Goal: Task Accomplishment & Management: Manage account settings

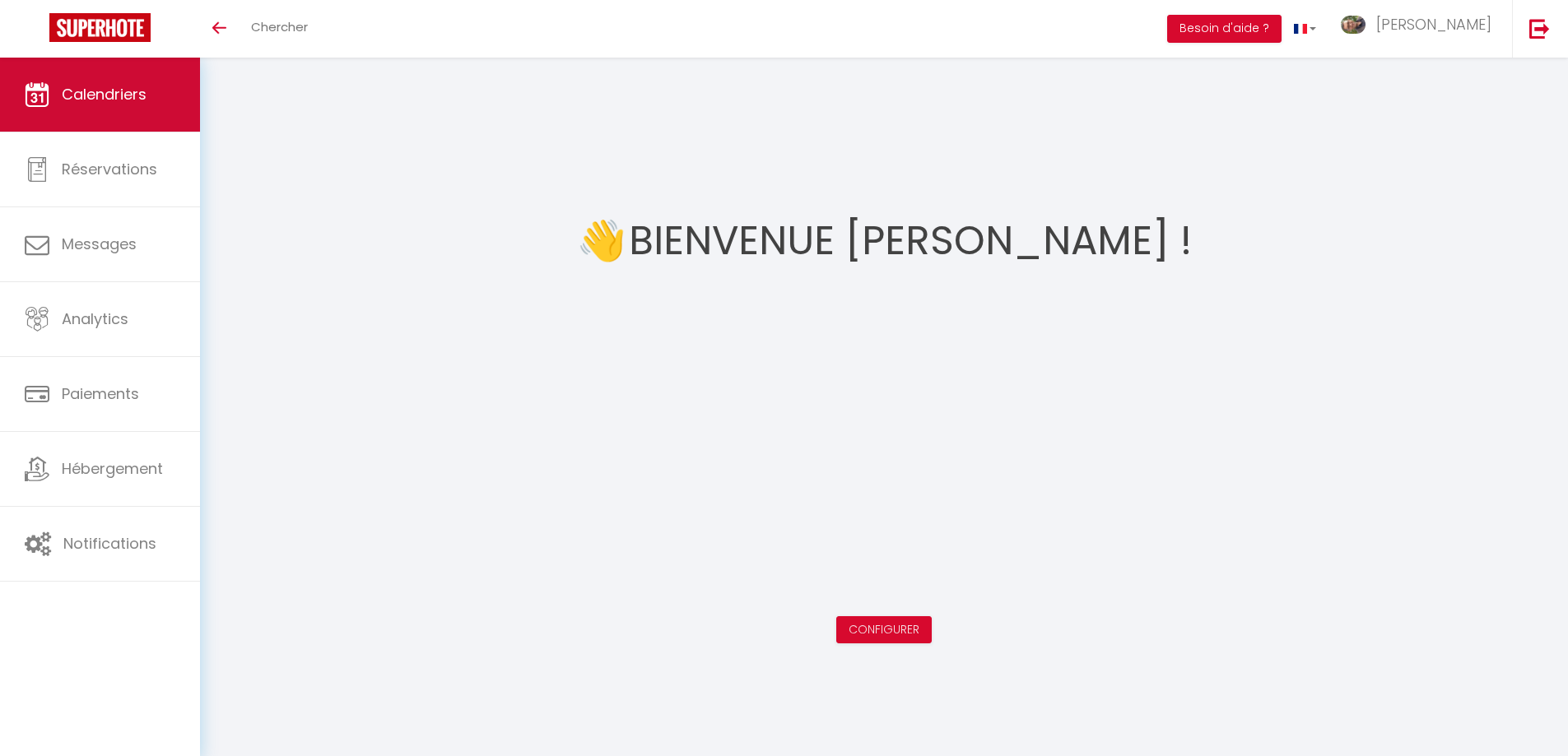
click at [147, 88] on span "Calendriers" at bounding box center [104, 94] width 84 height 21
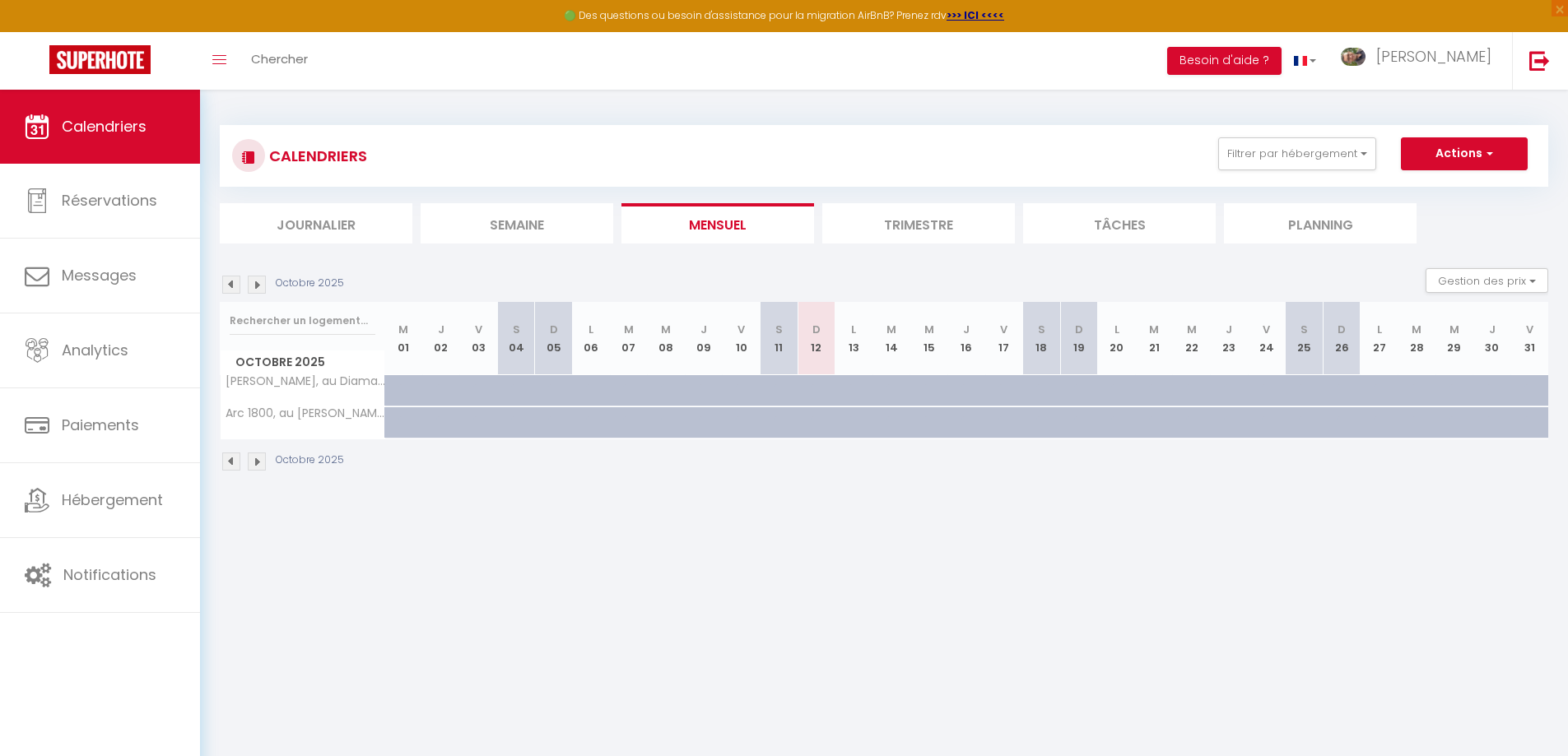
click at [950, 218] on li "Trimestre" at bounding box center [918, 223] width 192 height 41
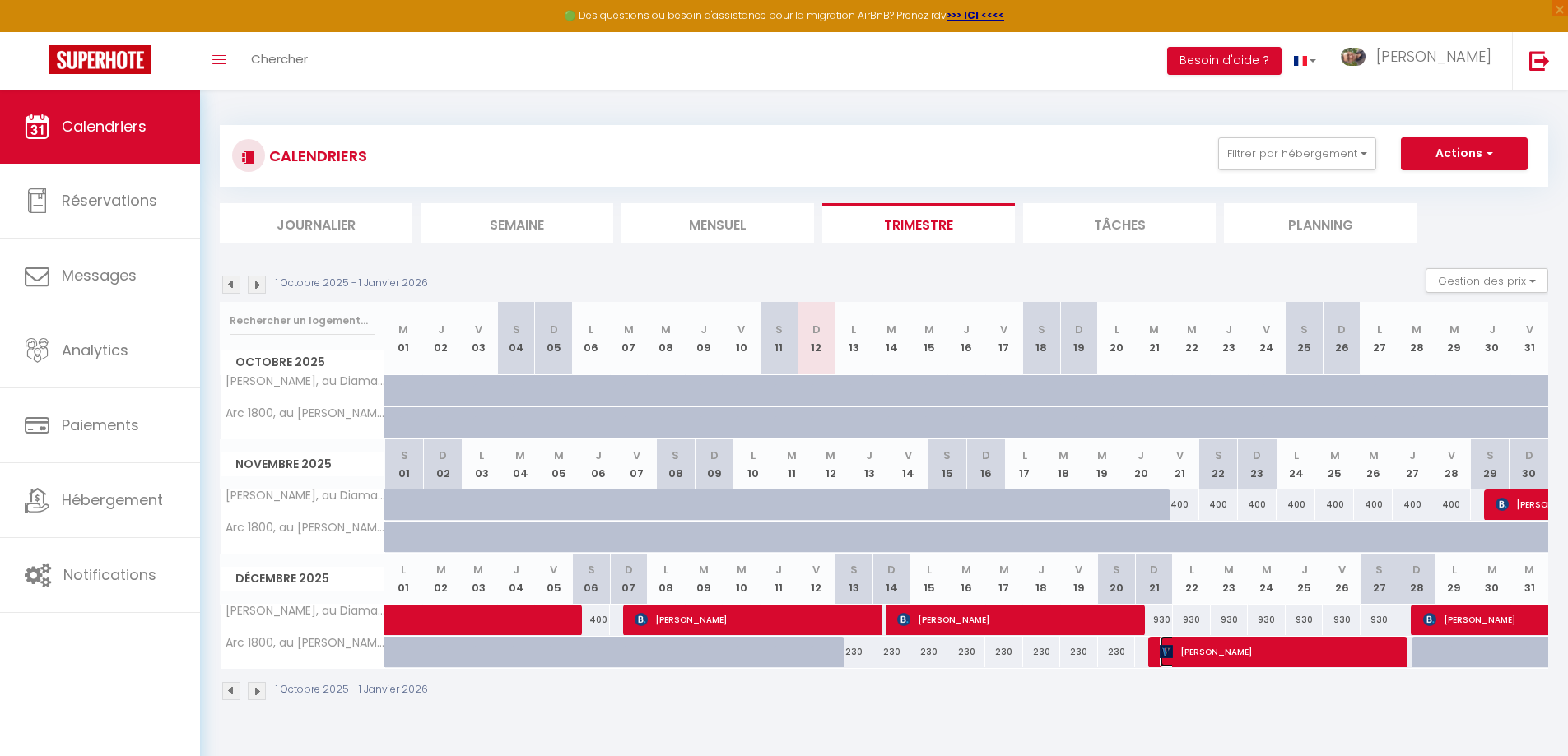
click at [1225, 650] on span "[PERSON_NAME]" at bounding box center [1279, 652] width 240 height 31
select select "OK"
select select "0"
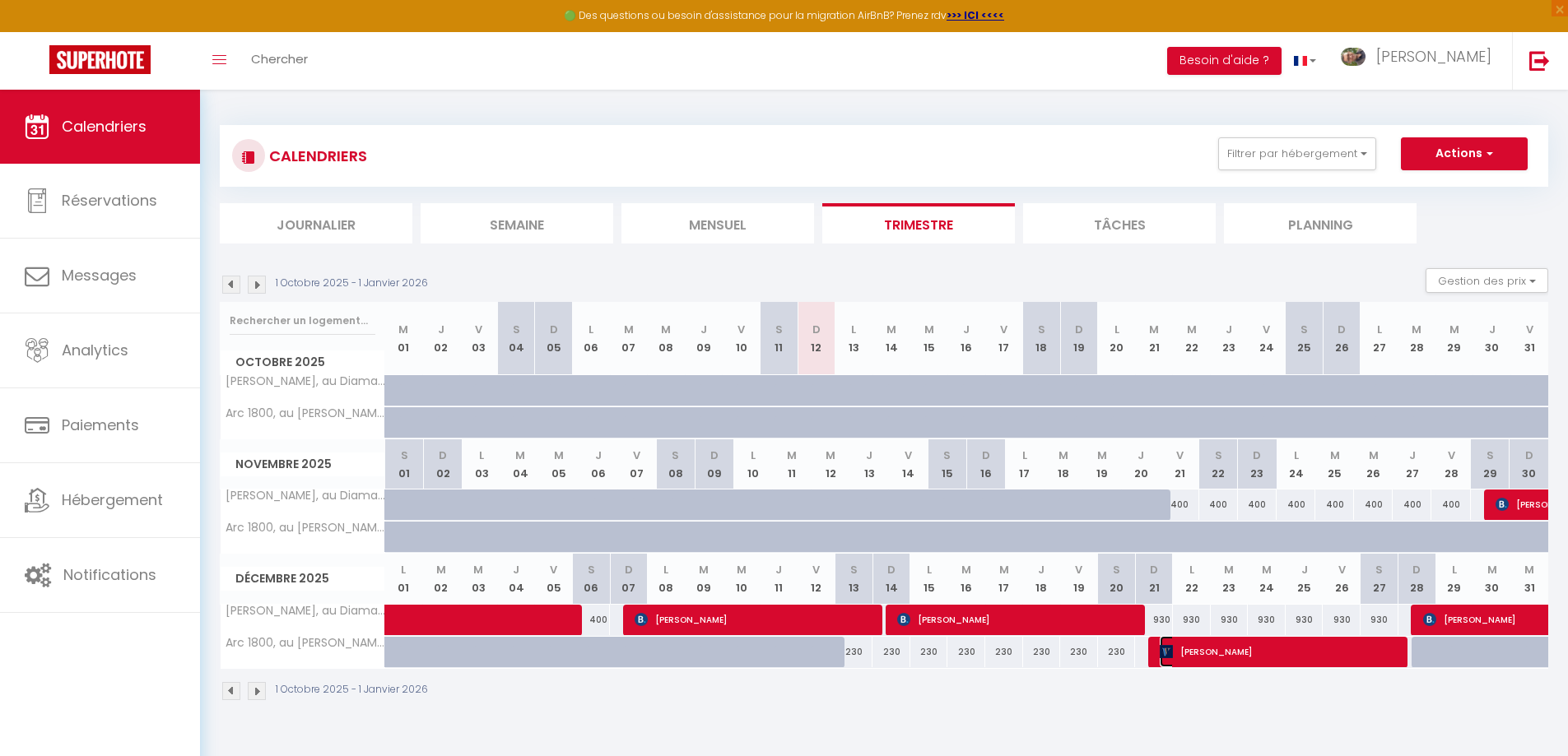
select select "1"
select select
select select "35425"
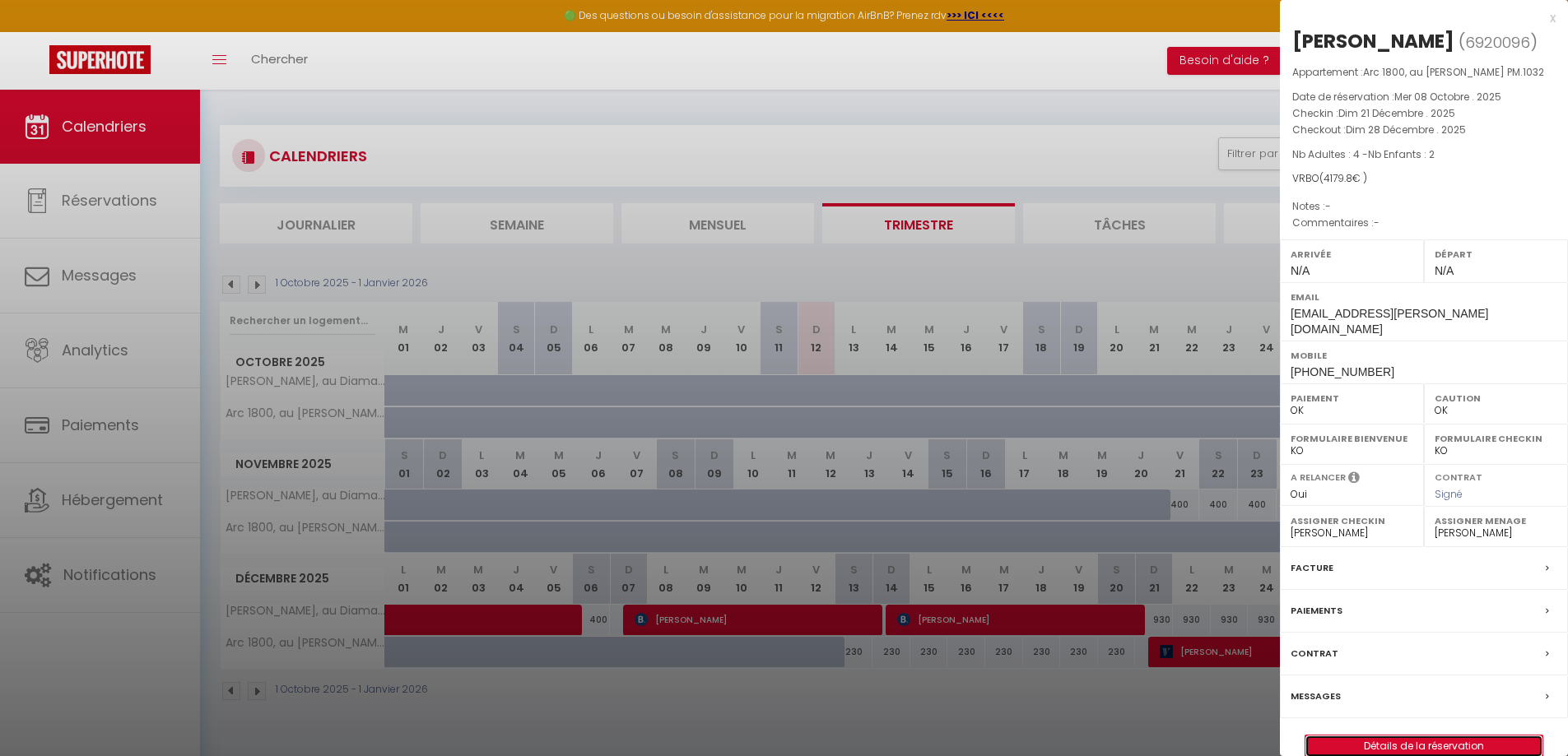
click at [1415, 735] on link "Détails de la réservation" at bounding box center [1423, 746] width 237 height 22
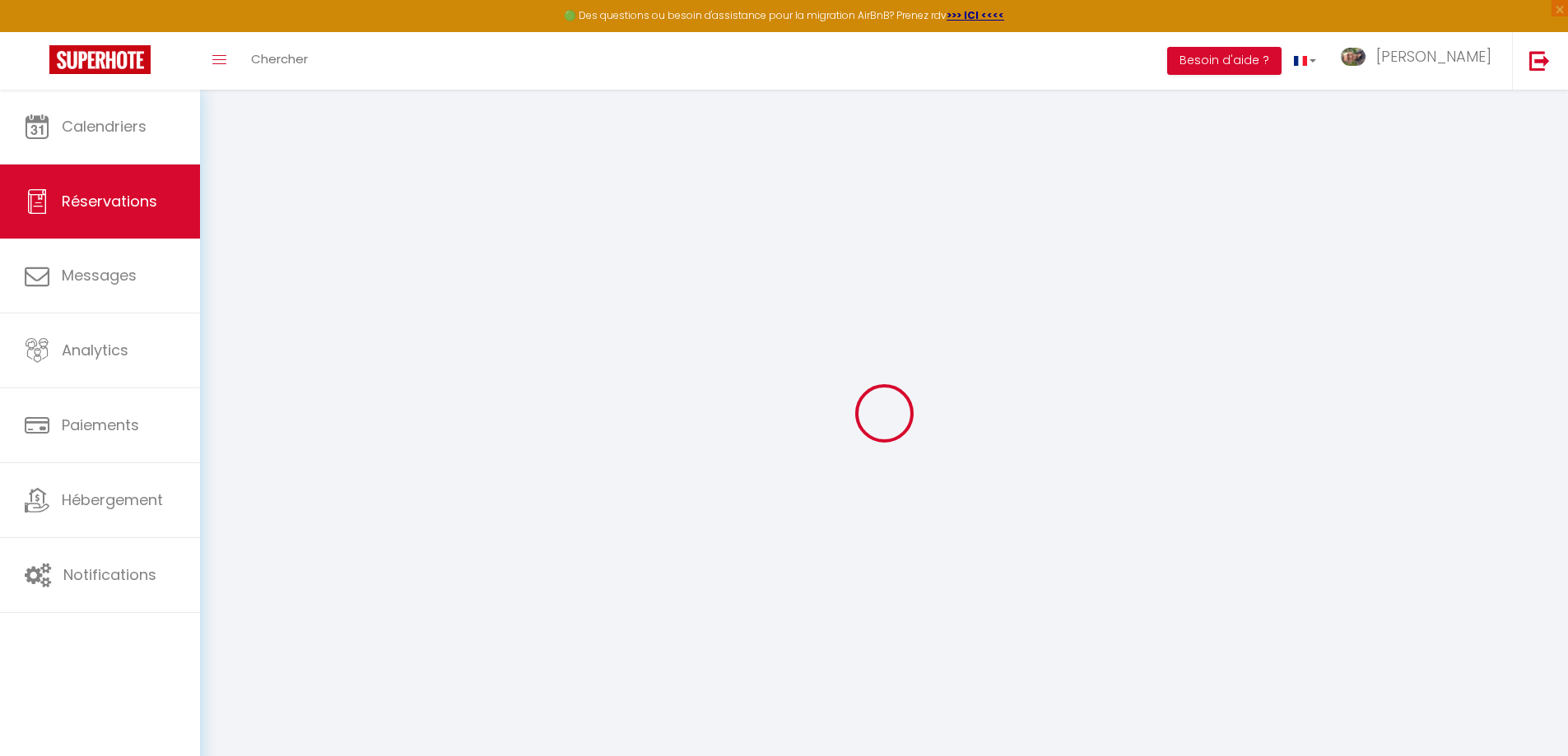
type input "[PERSON_NAME]"
type input "[EMAIL_ADDRESS][PERSON_NAME][DOMAIN_NAME]"
type input "[PHONE_NUMBER]"
type input "67240"
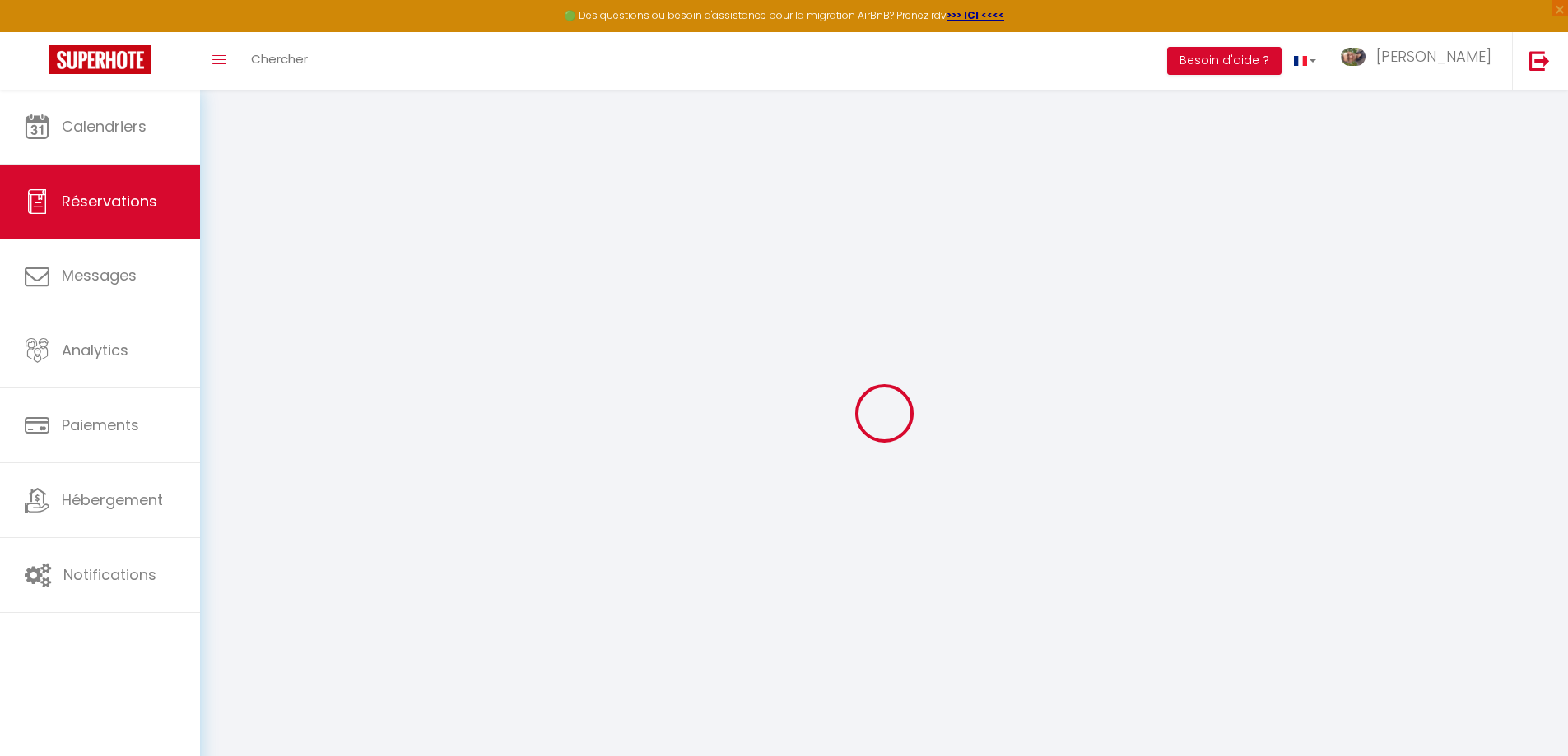
type input "[STREET_ADDRESS]"
type input "KALTENHOUSE"
select select "FR"
select select "53109"
select select "1"
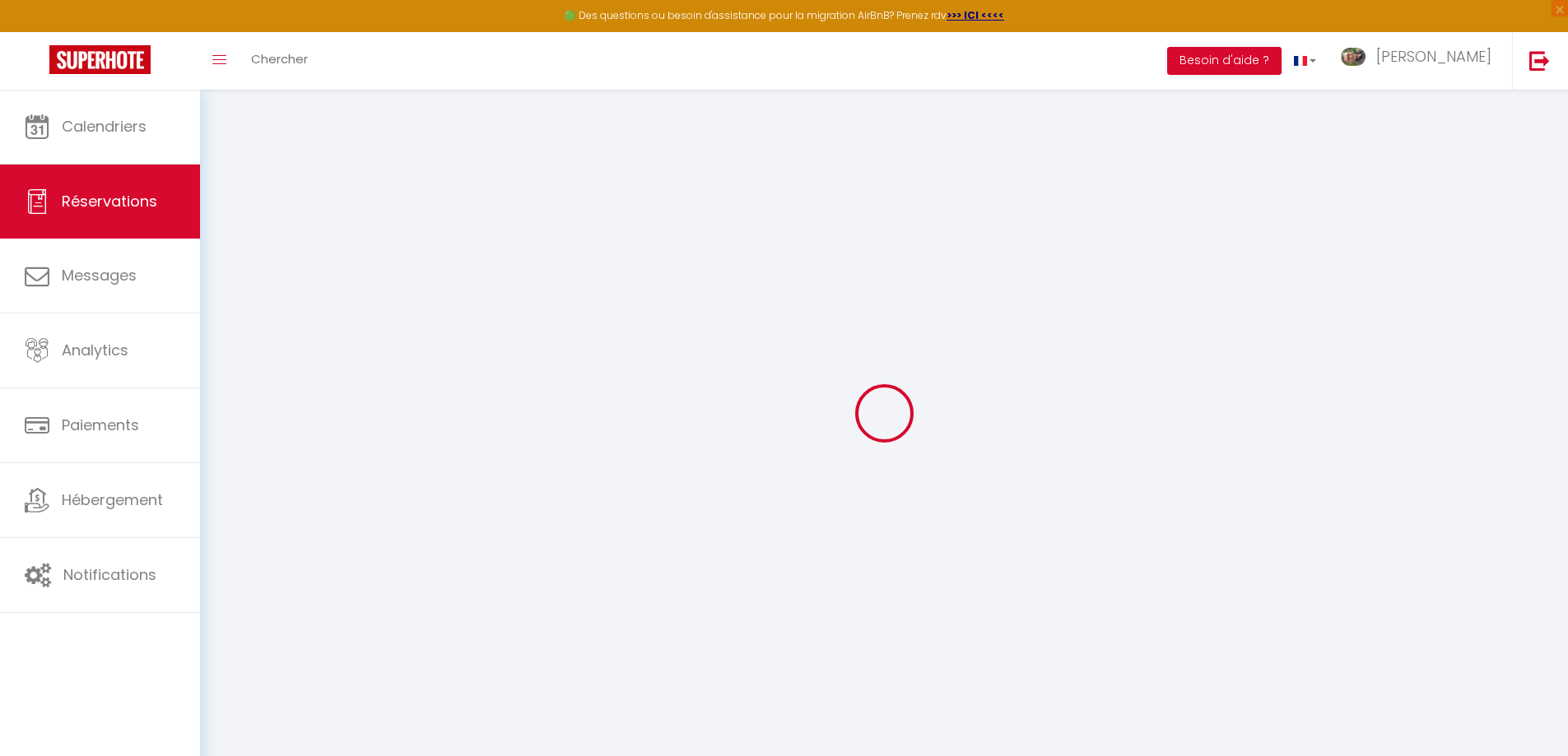
type input "Dim 21 Décembre 2025"
select select
type input "Dim 28 Décembre 2025"
select select
type input "4"
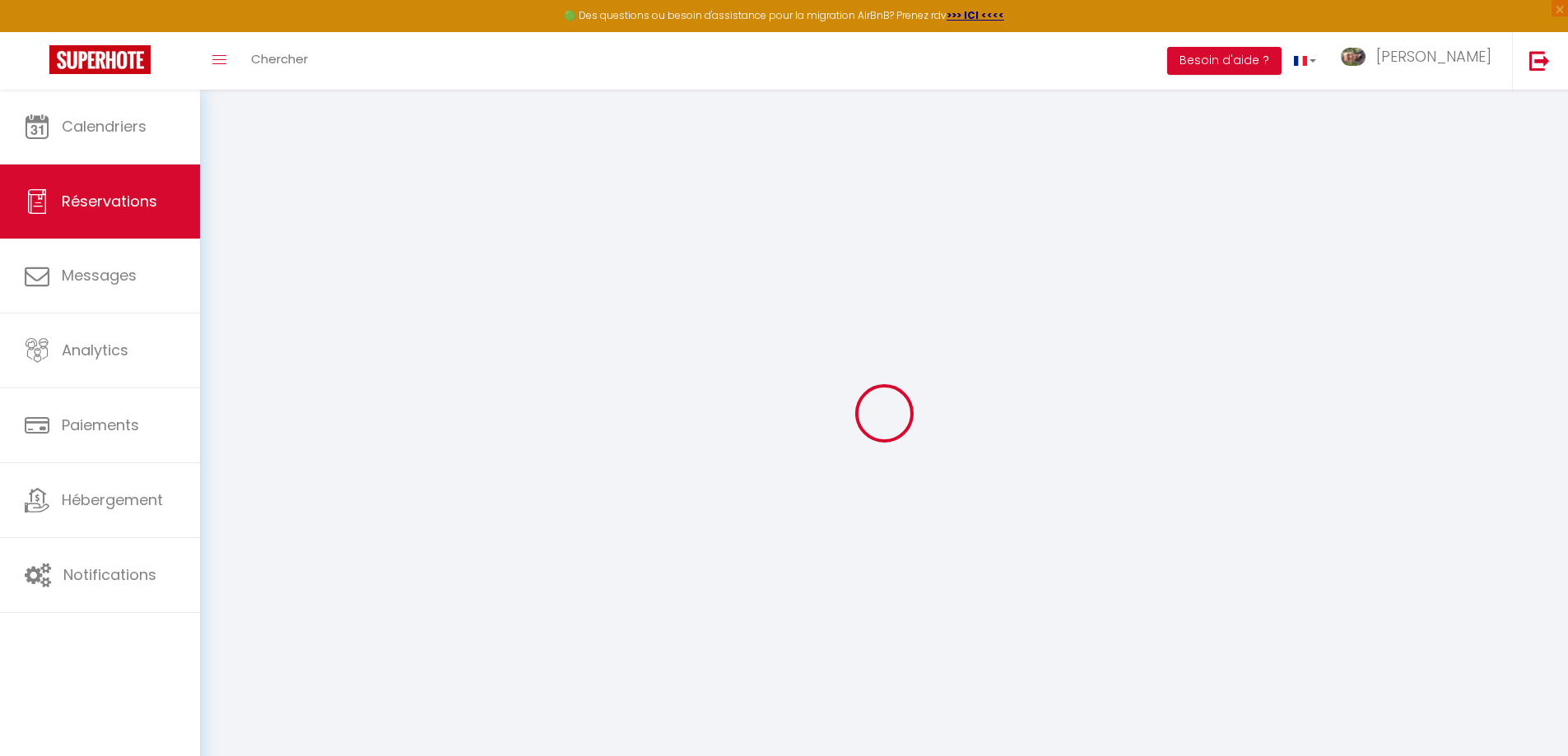
type input "2"
select select "12"
select select "15"
type input "3801"
checkbox input "false"
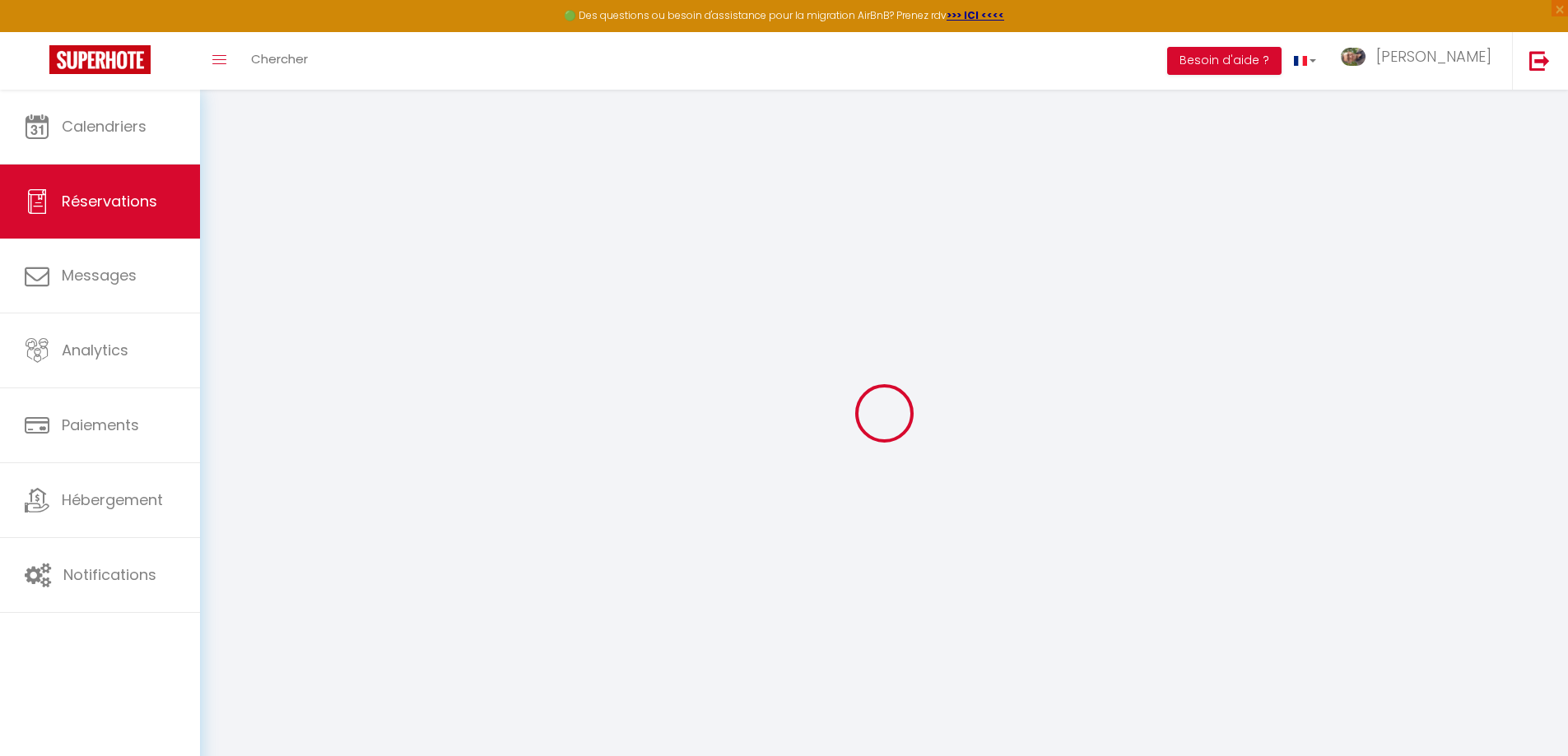
type input "0"
select select "74"
type input "0"
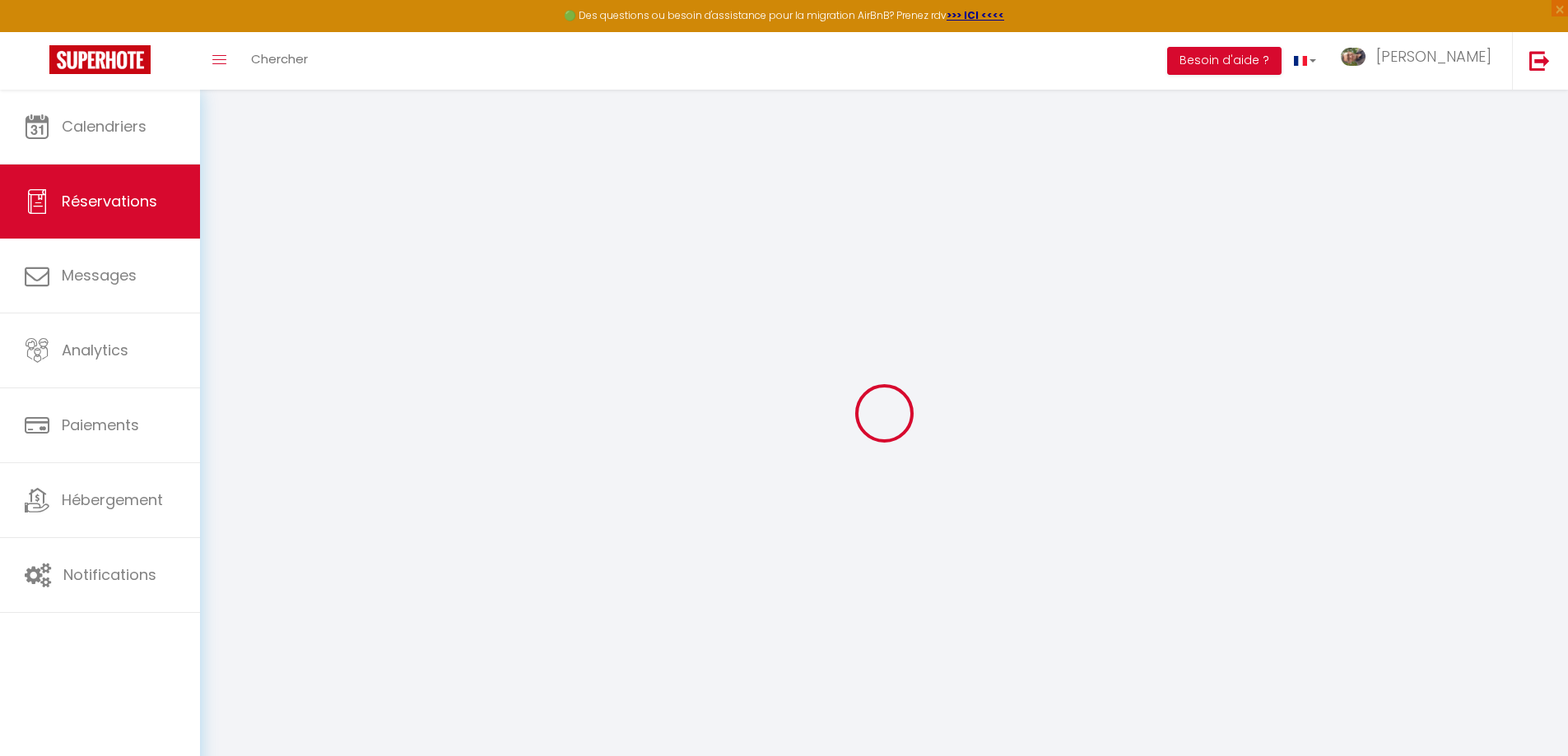
select select
checkbox input "false"
select select
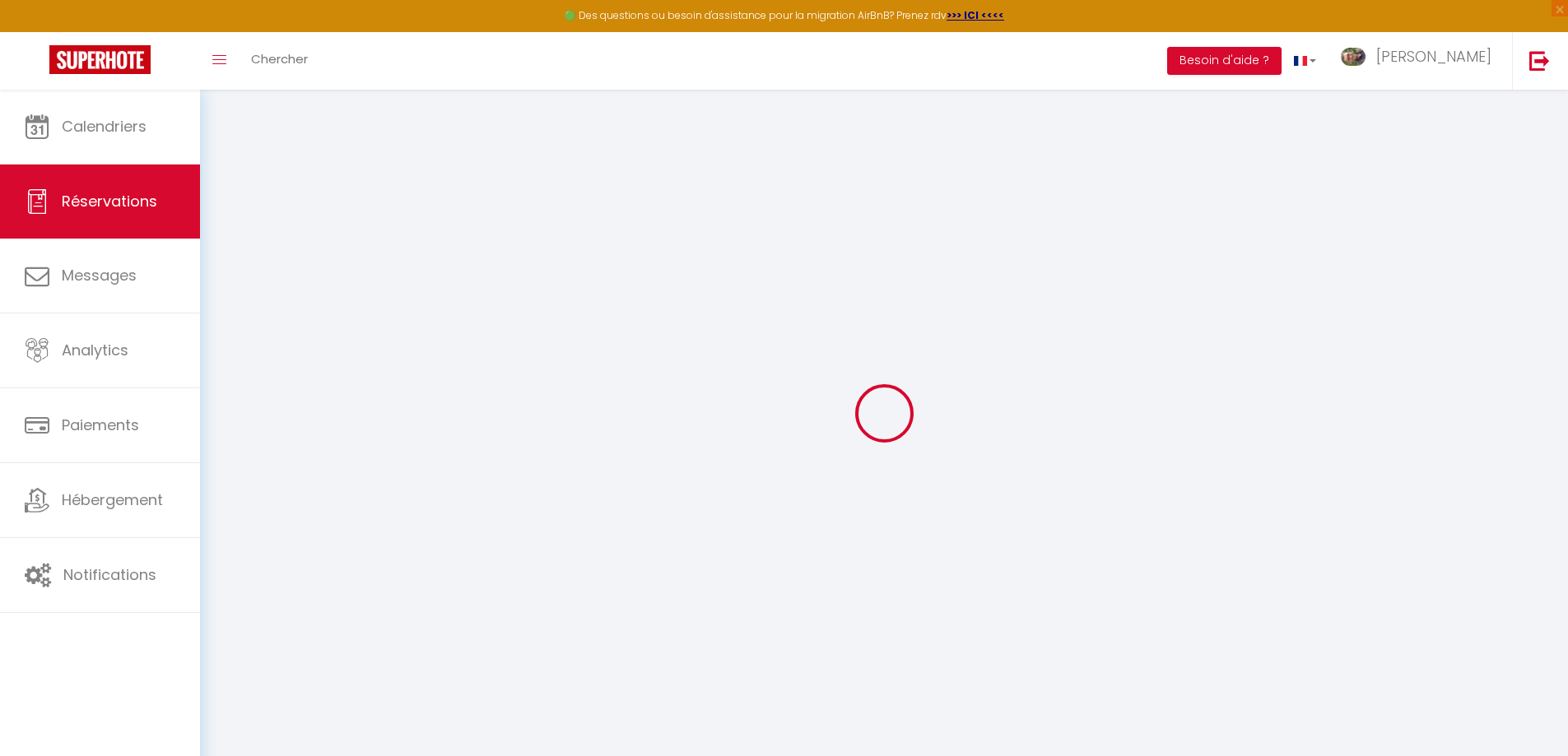
checkbox input "false"
select select
checkbox input "false"
type input "320"
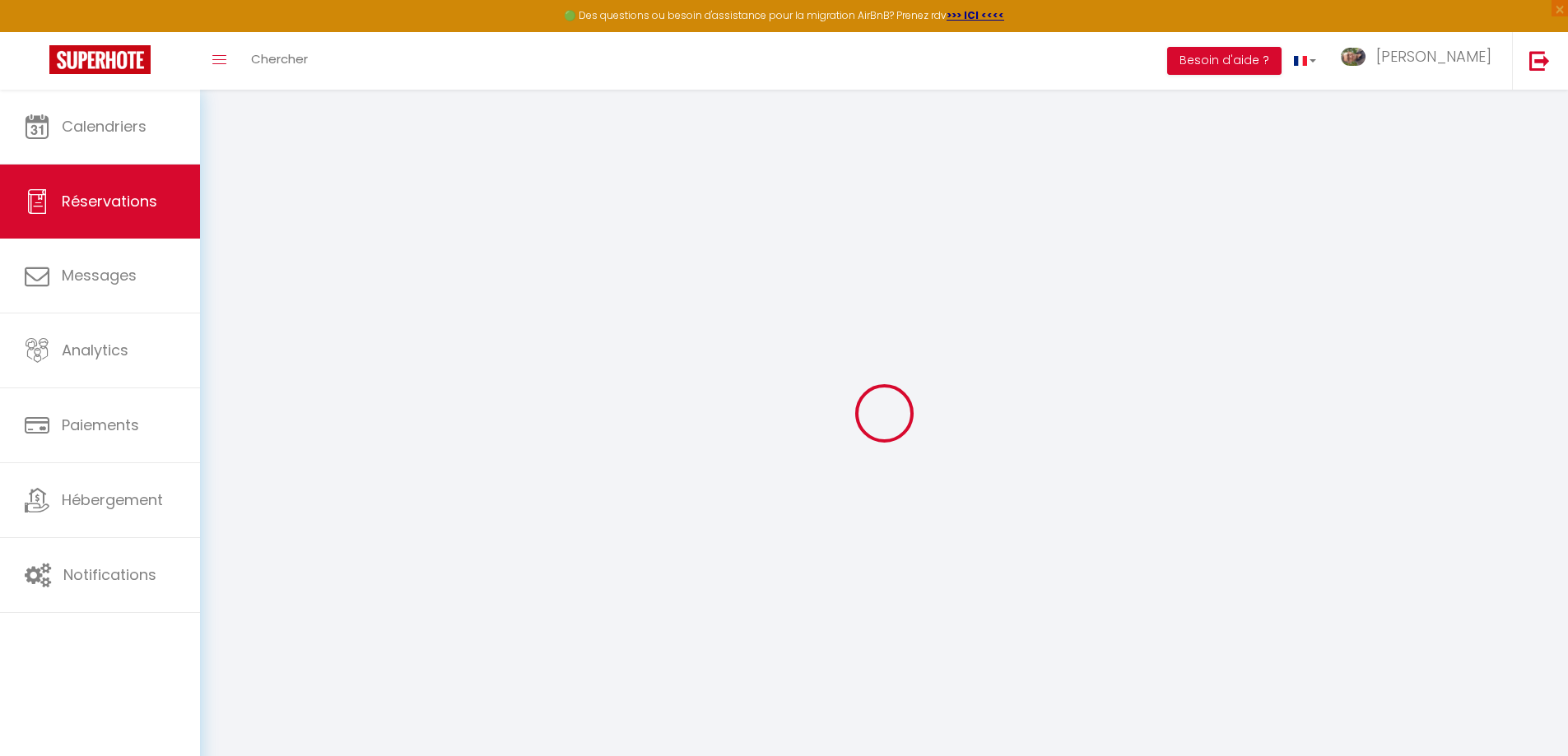
type input "58.8"
select select
checkbox input "false"
select select
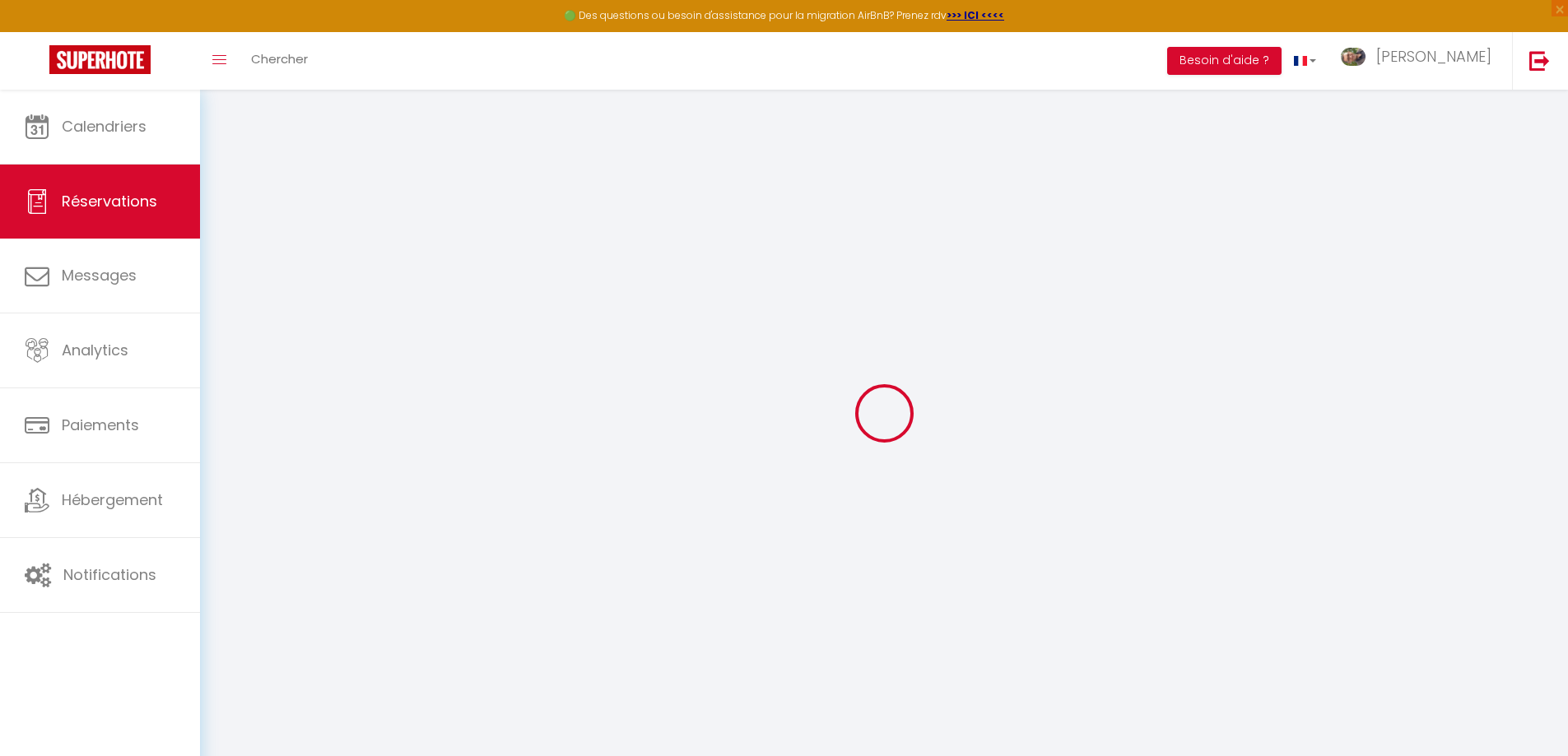
select select
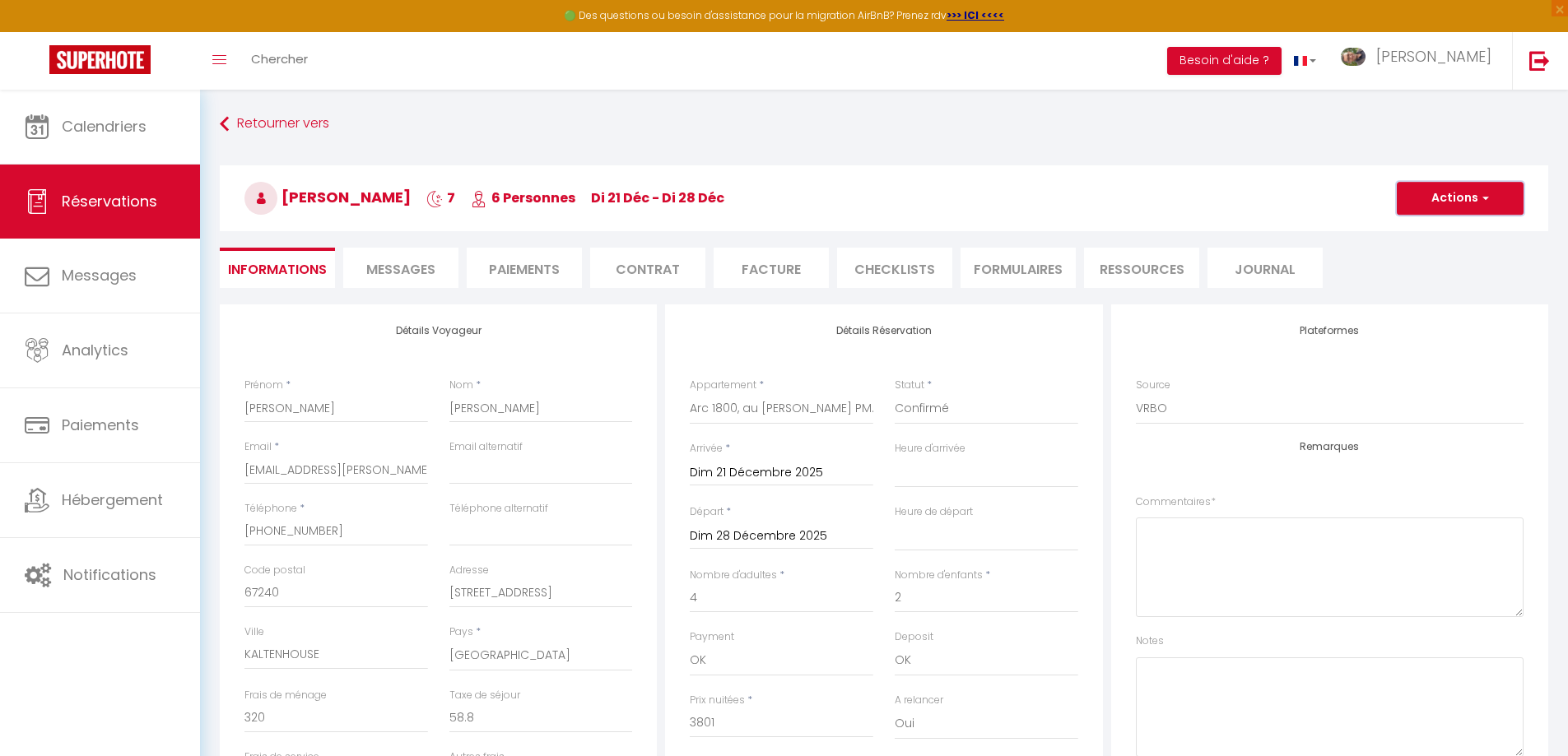
click at [1484, 205] on span "button" at bounding box center [1483, 197] width 9 height 15
click at [1484, 204] on span "button" at bounding box center [1483, 197] width 9 height 15
click at [957, 415] on select "Confirmé Non Confirmé [PERSON_NAME] par le voyageur No Show Request" at bounding box center [986, 409] width 184 height 31
select select "5"
click at [895, 393] on select "Confirmé Non Confirmé [PERSON_NAME] par le voyageur No Show Request" at bounding box center [986, 409] width 184 height 31
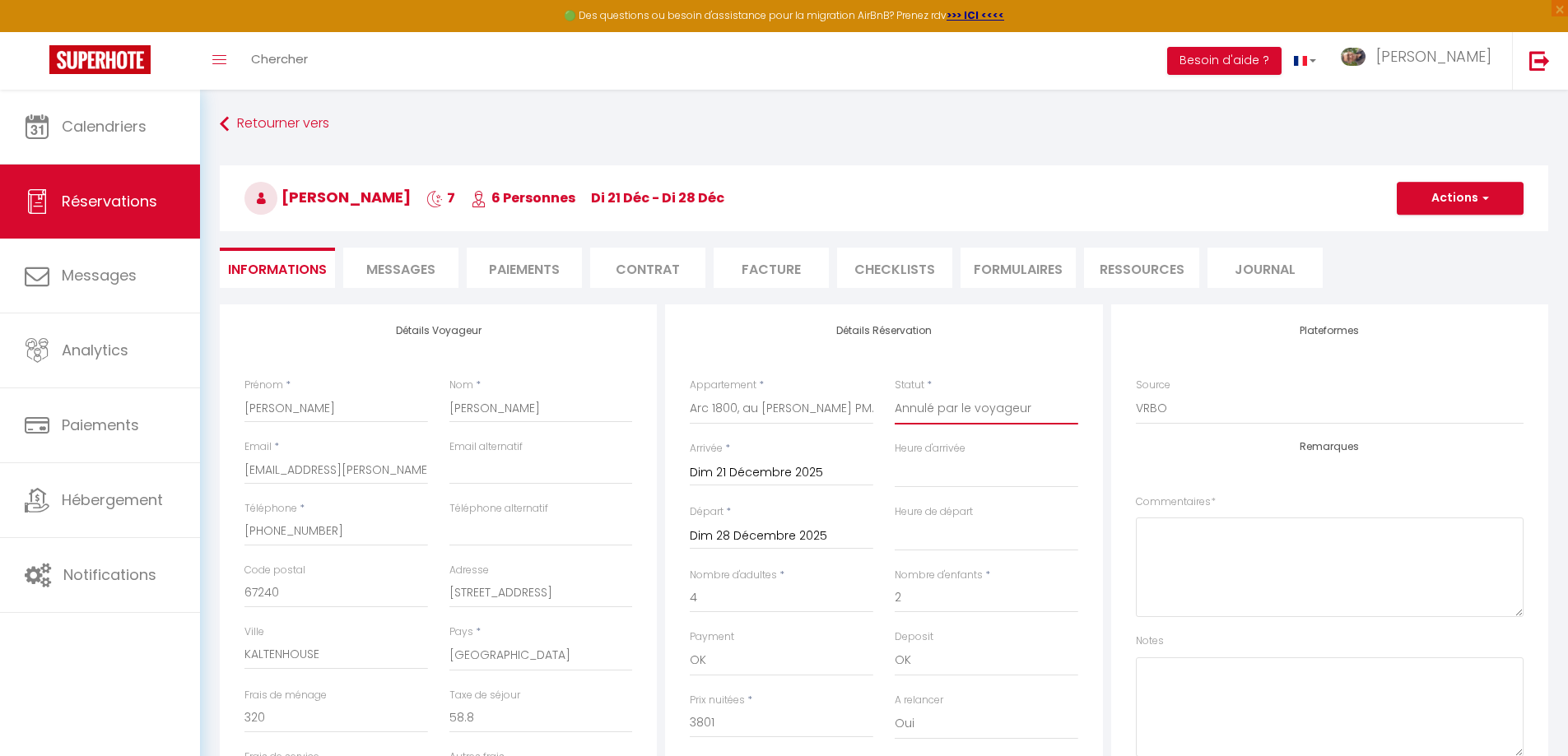
select select
checkbox input "false"
click at [1473, 197] on button "Actions" at bounding box center [1459, 198] width 127 height 33
click at [1433, 233] on link "Enregistrer" at bounding box center [1443, 234] width 130 height 22
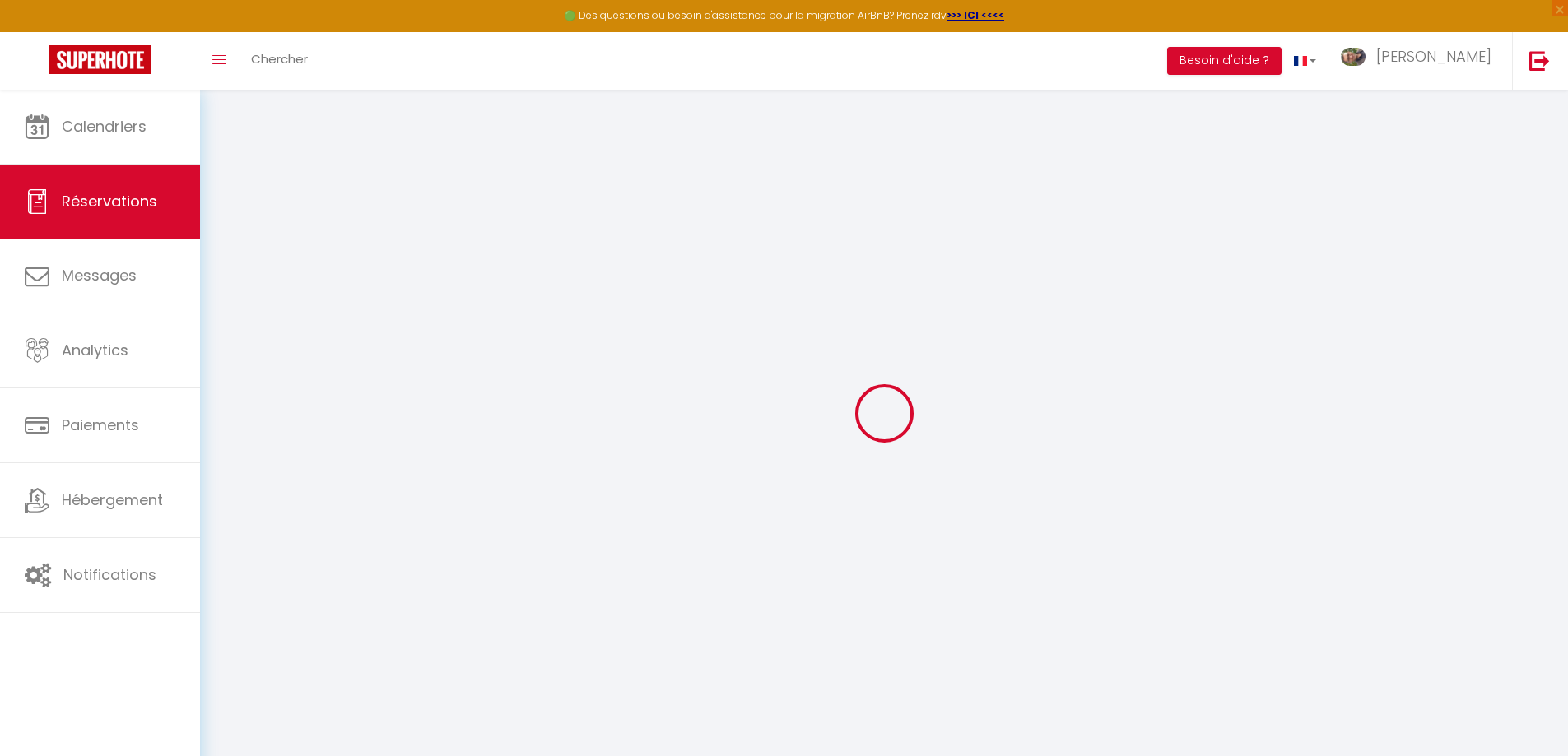
select select "not_cancelled"
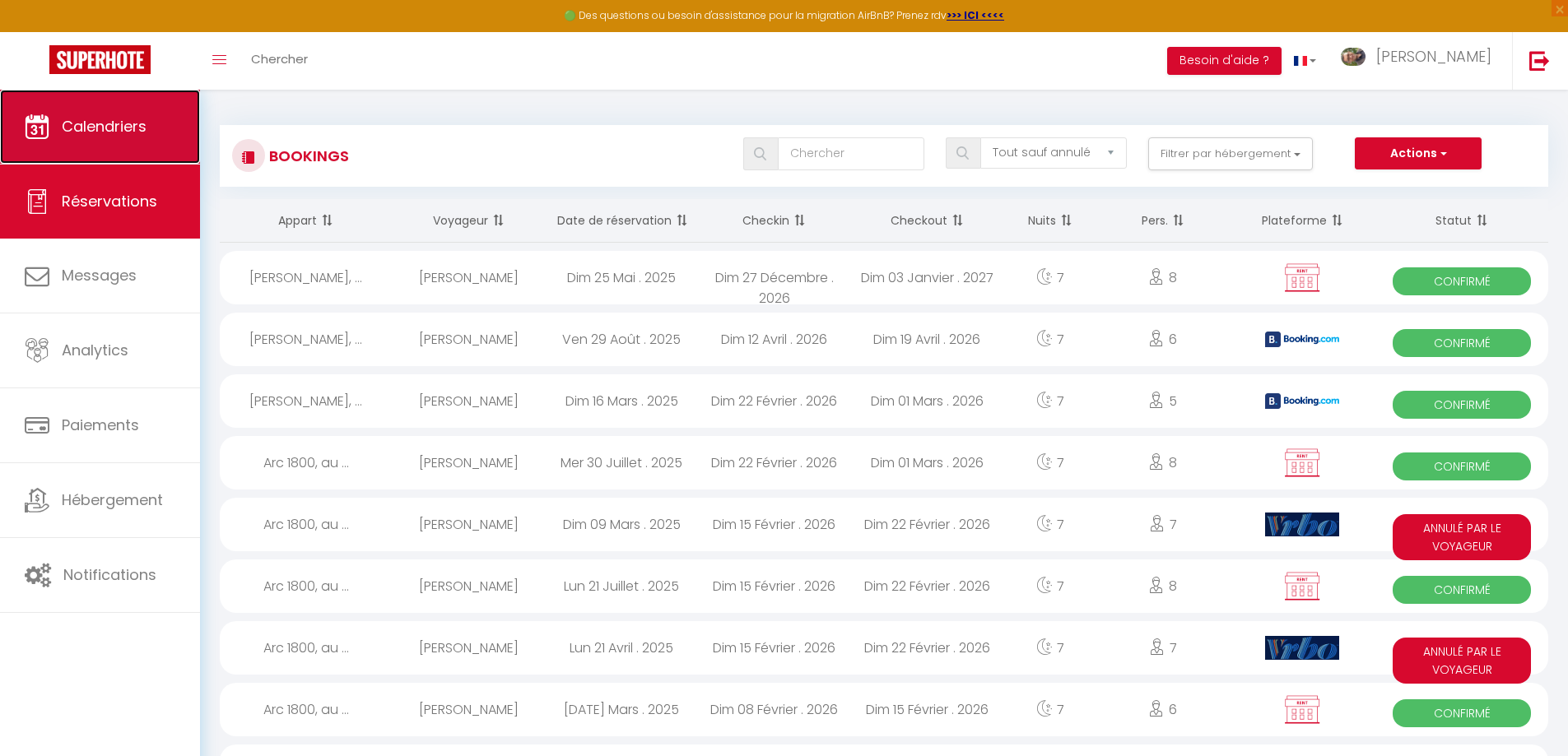
click at [139, 120] on span "Calendriers" at bounding box center [104, 127] width 84 height 21
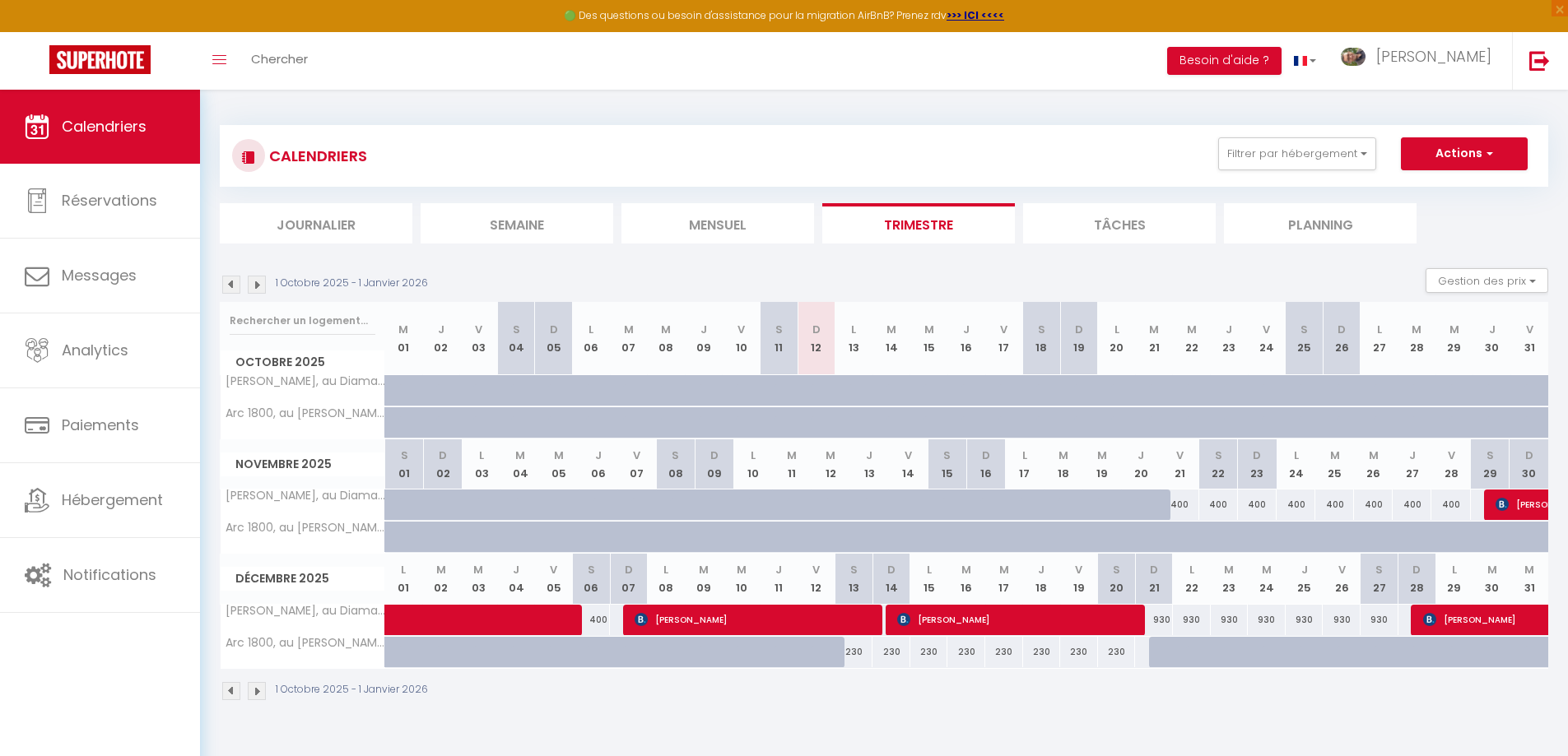
drag, startPoint x: 548, startPoint y: 520, endPoint x: 1279, endPoint y: 714, distance: 756.3
click at [1279, 714] on div "1 Octobre 2025 - 1 Janvier 2026" at bounding box center [884, 693] width 1328 height 48
click at [1303, 660] on div at bounding box center [1317, 661] width 38 height 31
type input "460"
select select "1"
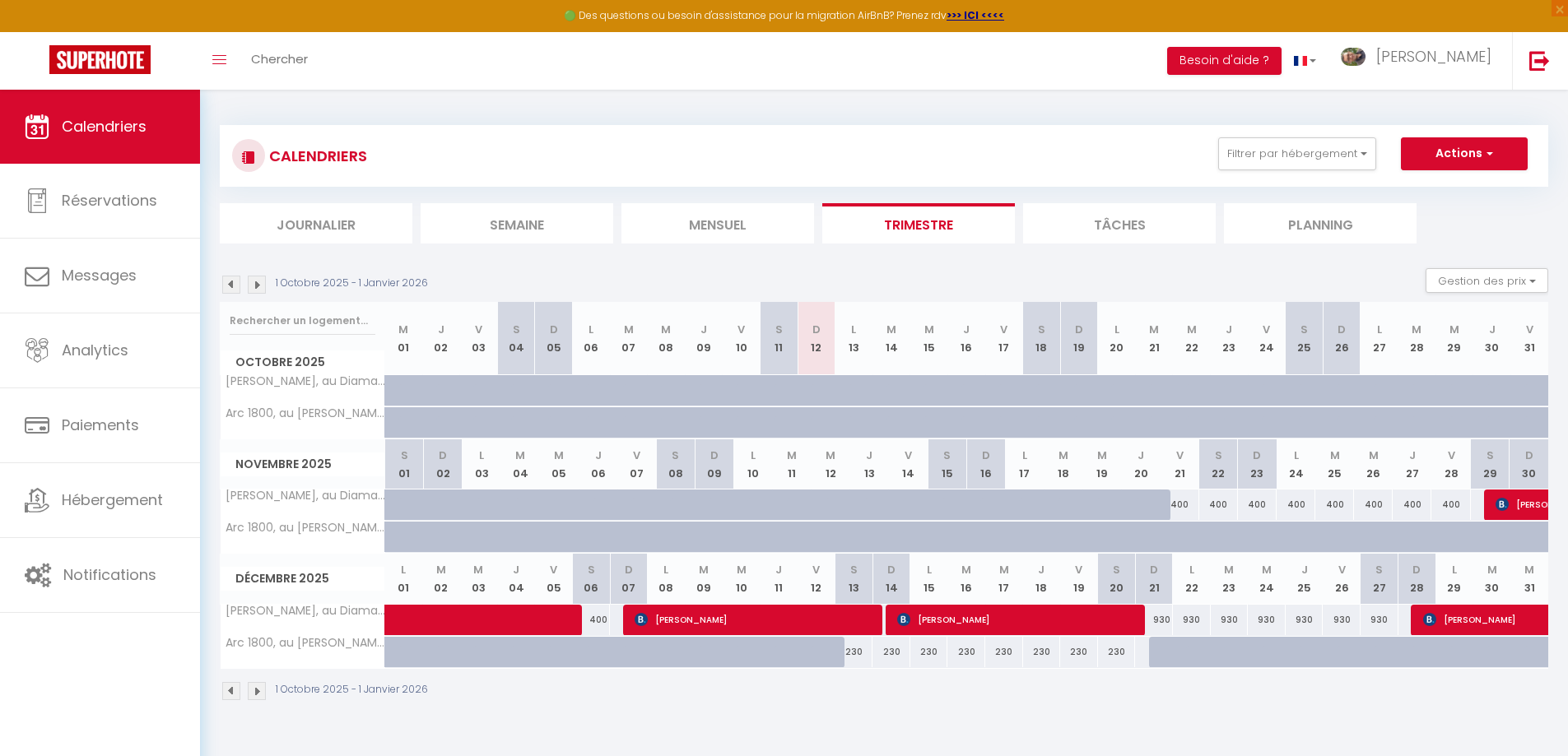
type input "Jeu 25 Décembre 2025"
type input "Ven 26 Décembre 2025"
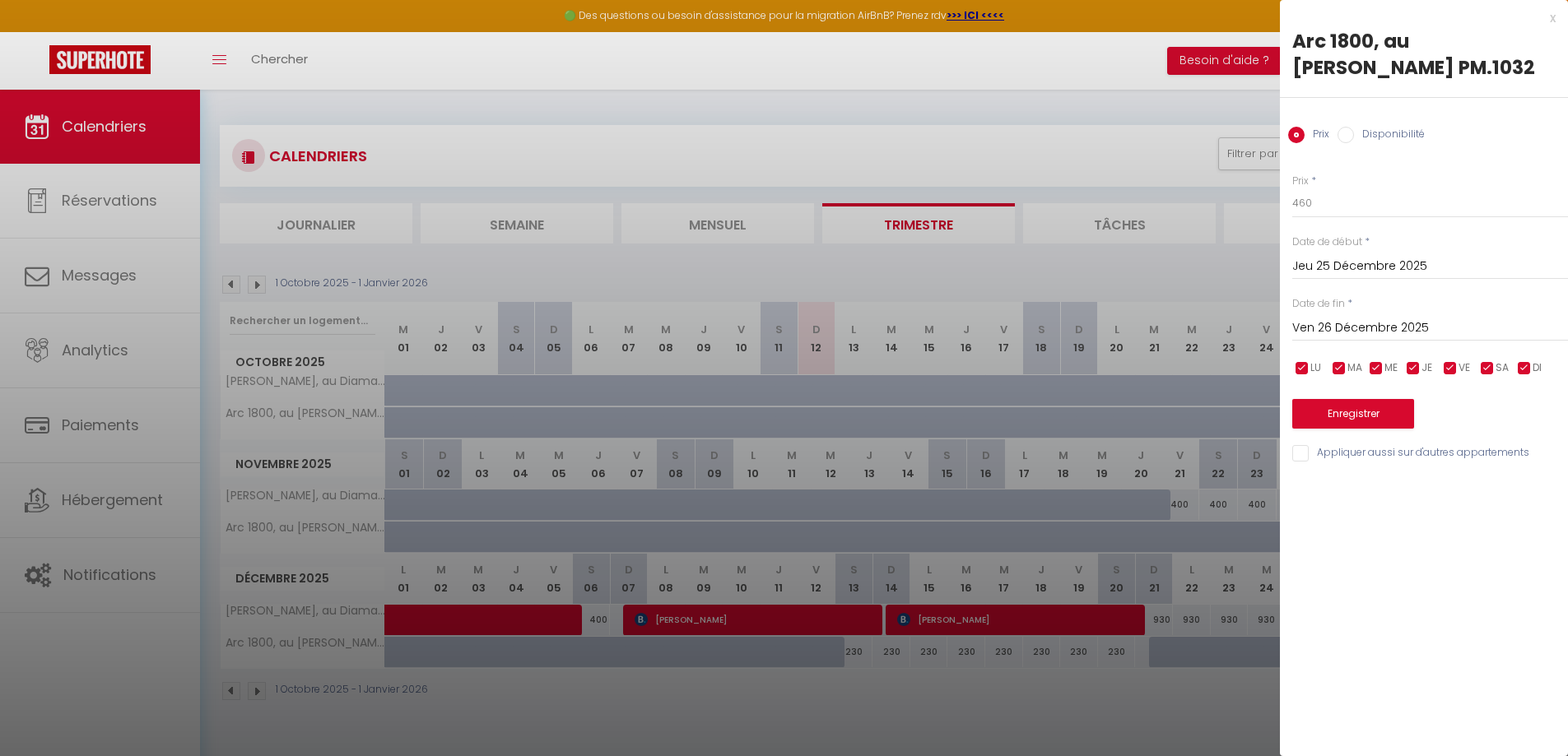
click at [1384, 134] on label "Disponibilité" at bounding box center [1389, 135] width 71 height 18
click at [1353, 134] on input "Disponibilité" at bounding box center [1345, 134] width 16 height 16
radio input "true"
radio input "false"
click at [1384, 134] on label "Disponibilité" at bounding box center [1389, 135] width 71 height 18
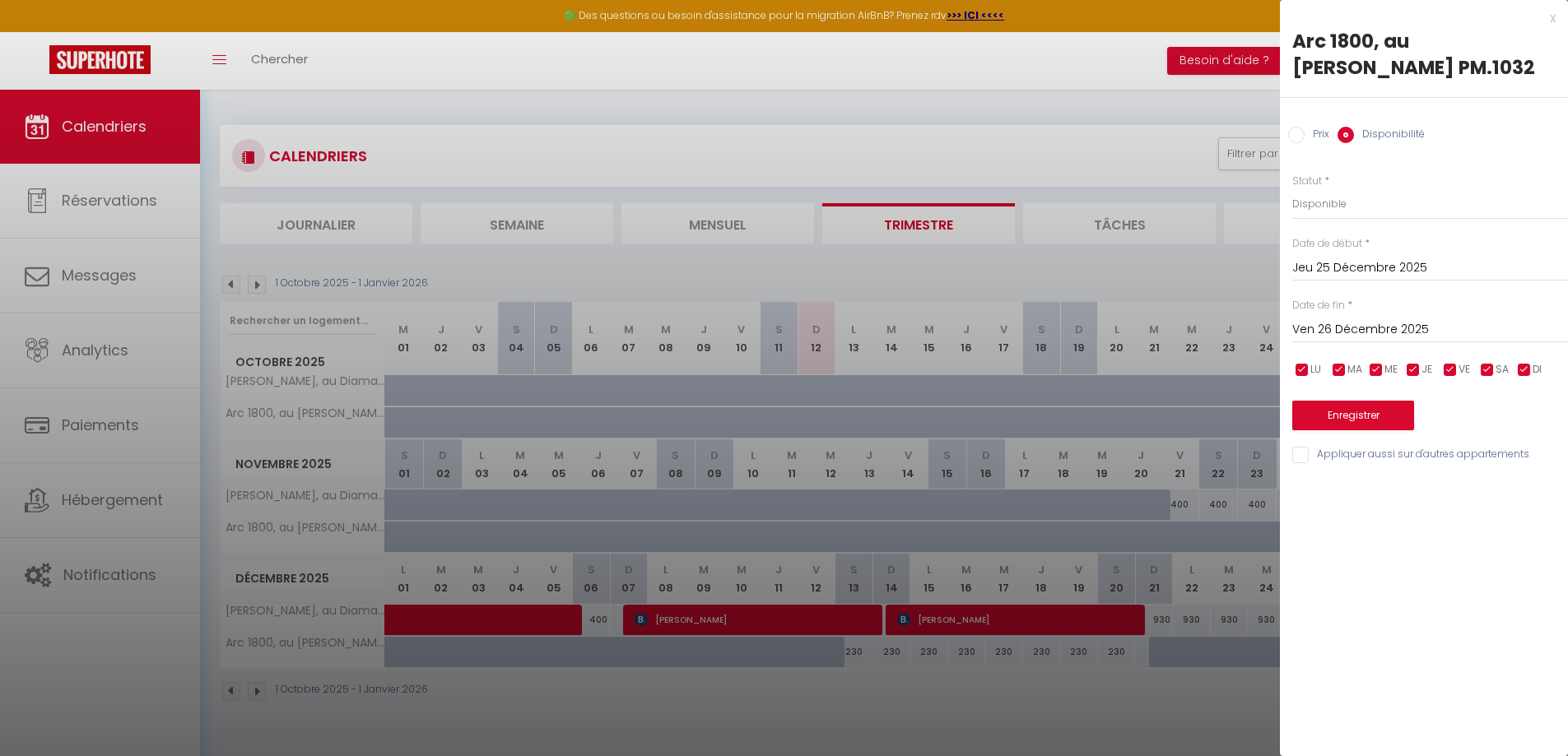
click at [1353, 134] on input "Disponibilité" at bounding box center [1345, 134] width 16 height 16
click at [1547, 18] on div "x" at bounding box center [1417, 18] width 276 height 20
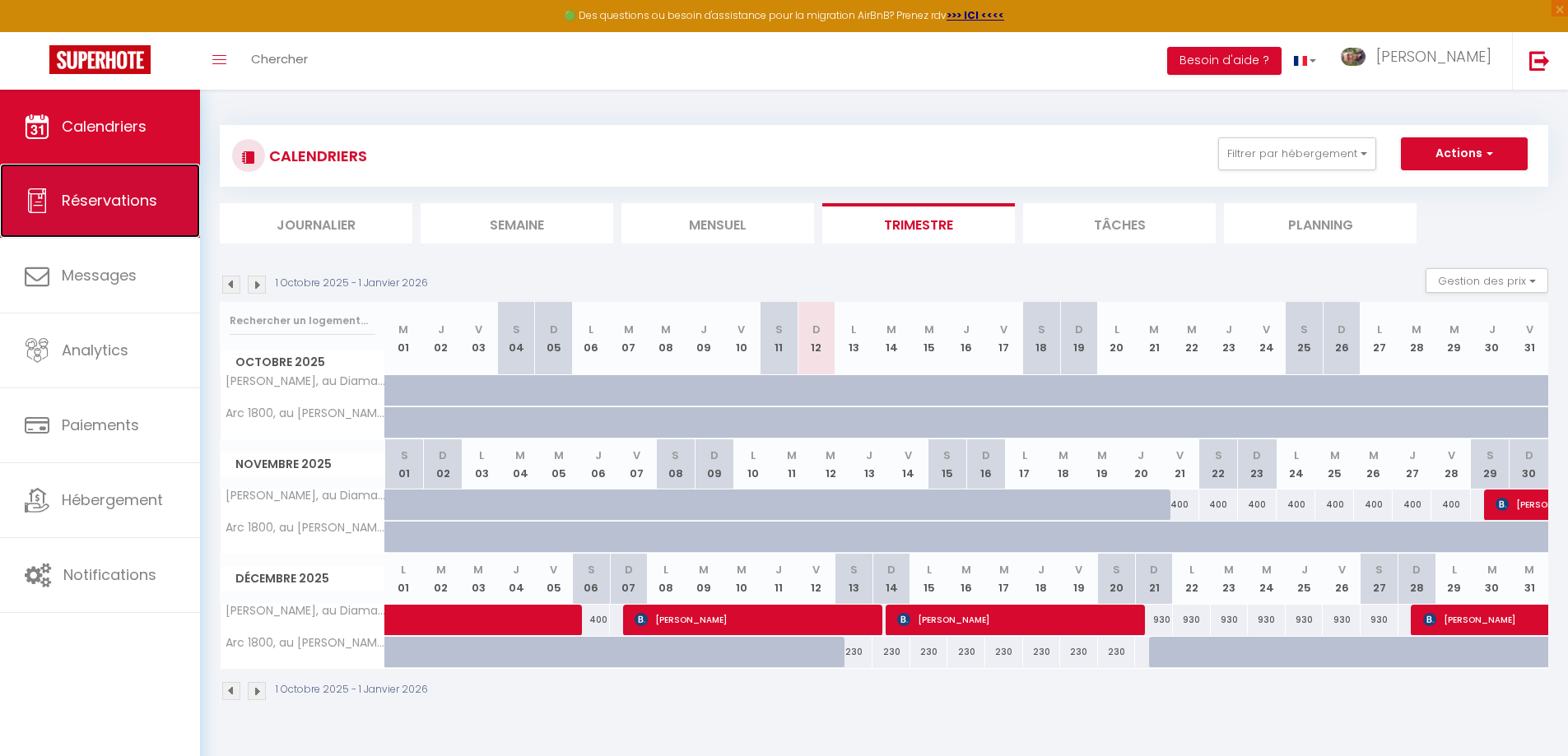
click at [115, 204] on span "Réservations" at bounding box center [109, 201] width 96 height 21
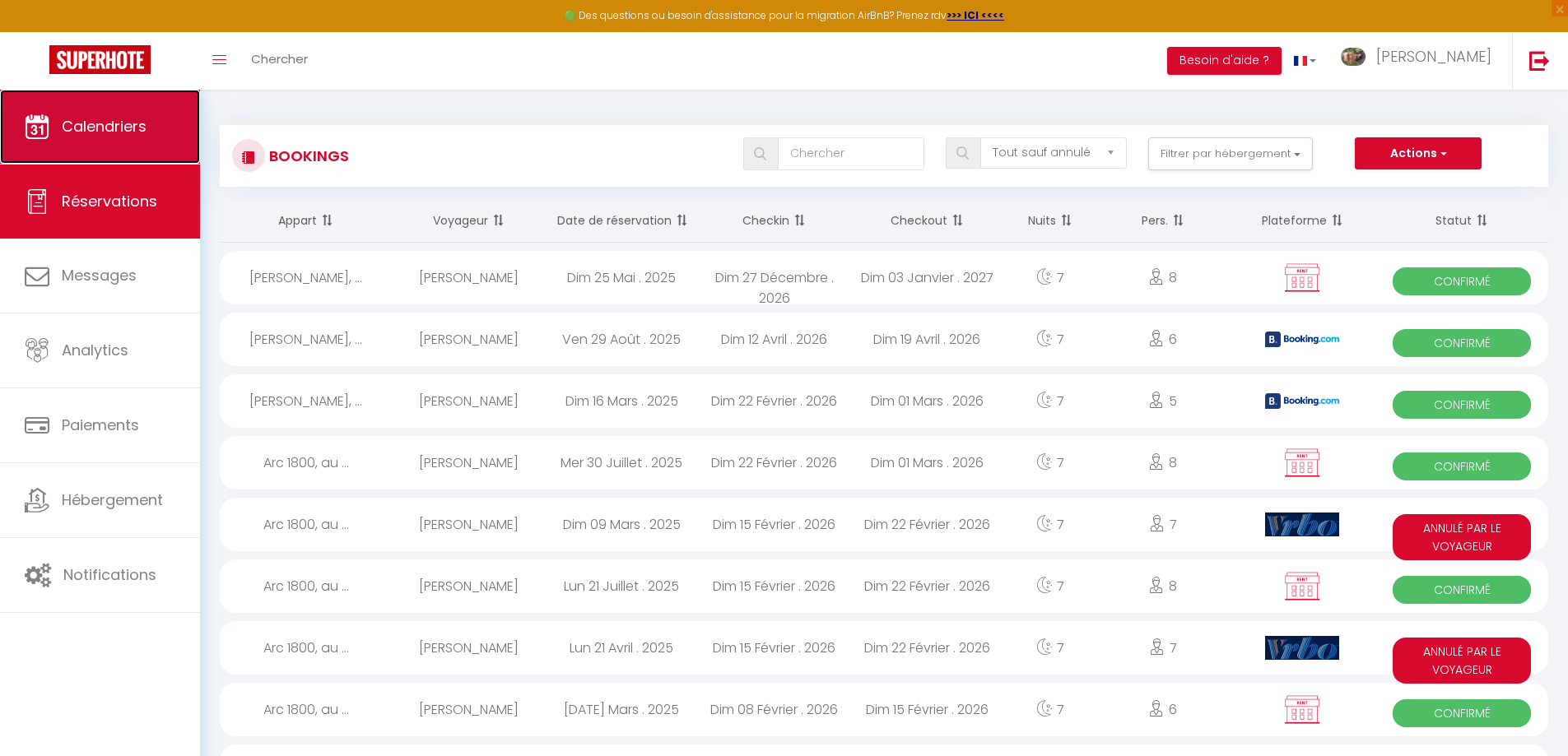
click at [117, 122] on span "Calendriers" at bounding box center [104, 127] width 84 height 21
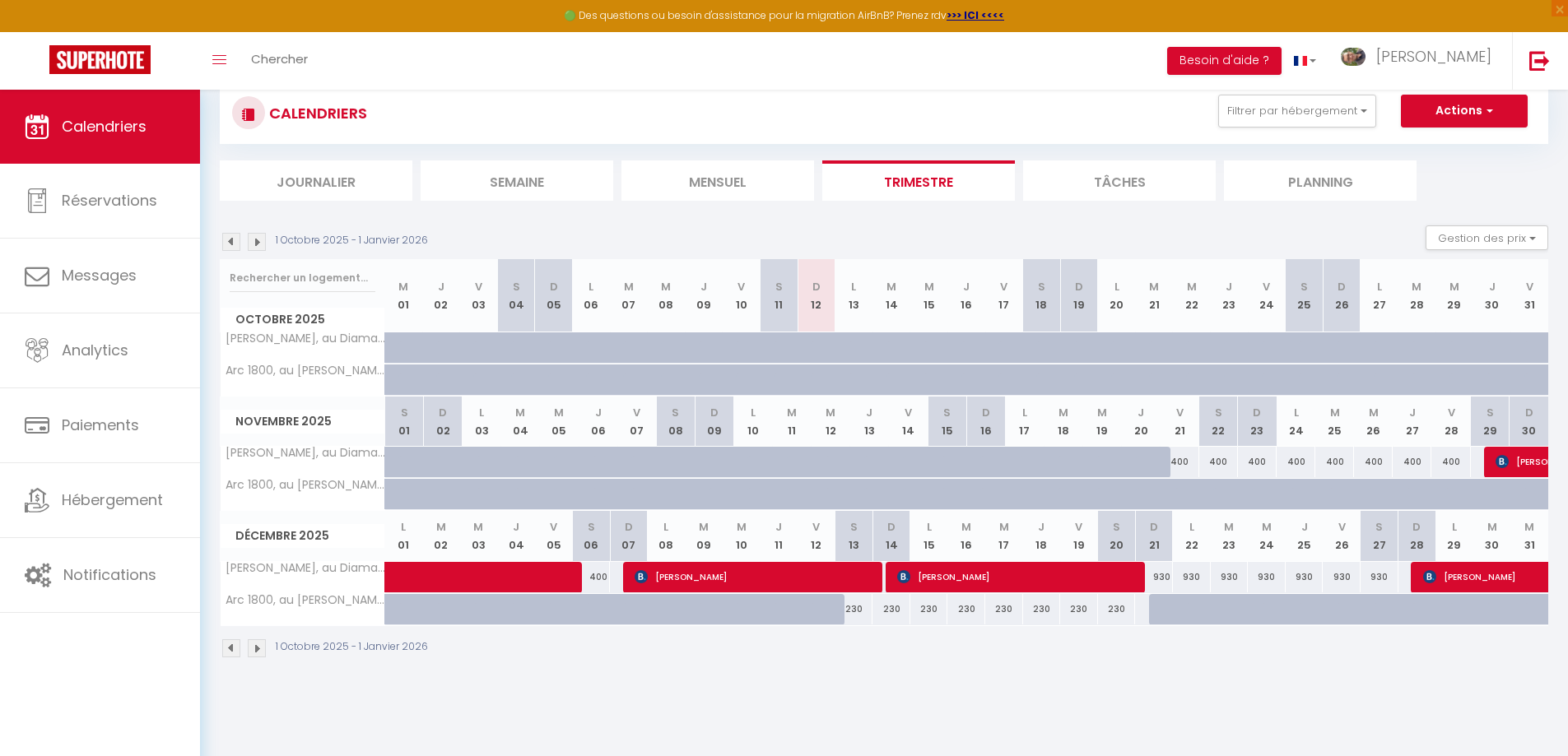
scroll to position [82, 0]
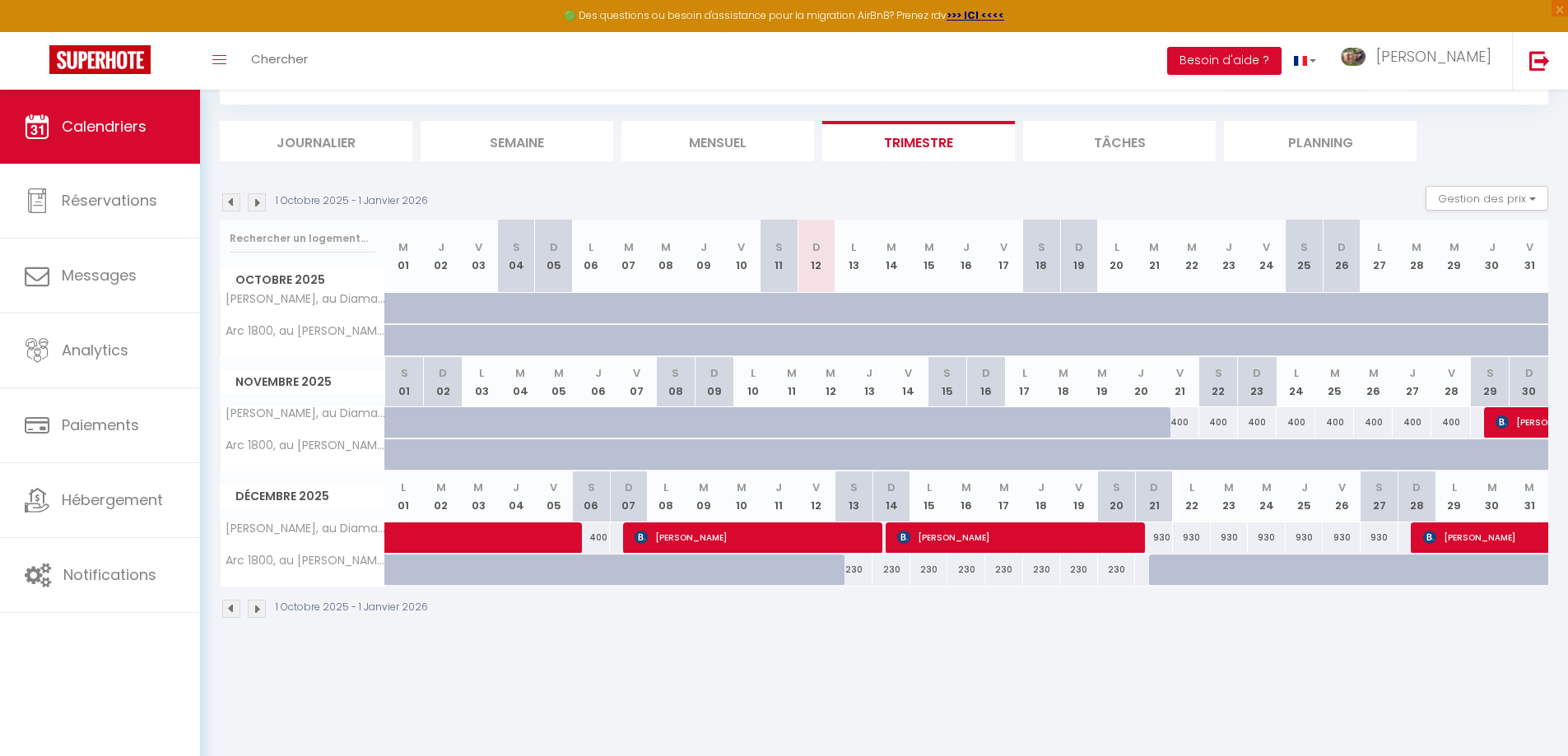
click at [1194, 569] on div at bounding box center [1205, 579] width 38 height 31
type input "460"
type input "Lun 22 Décembre 2025"
type input "[DATE] Décembre 2025"
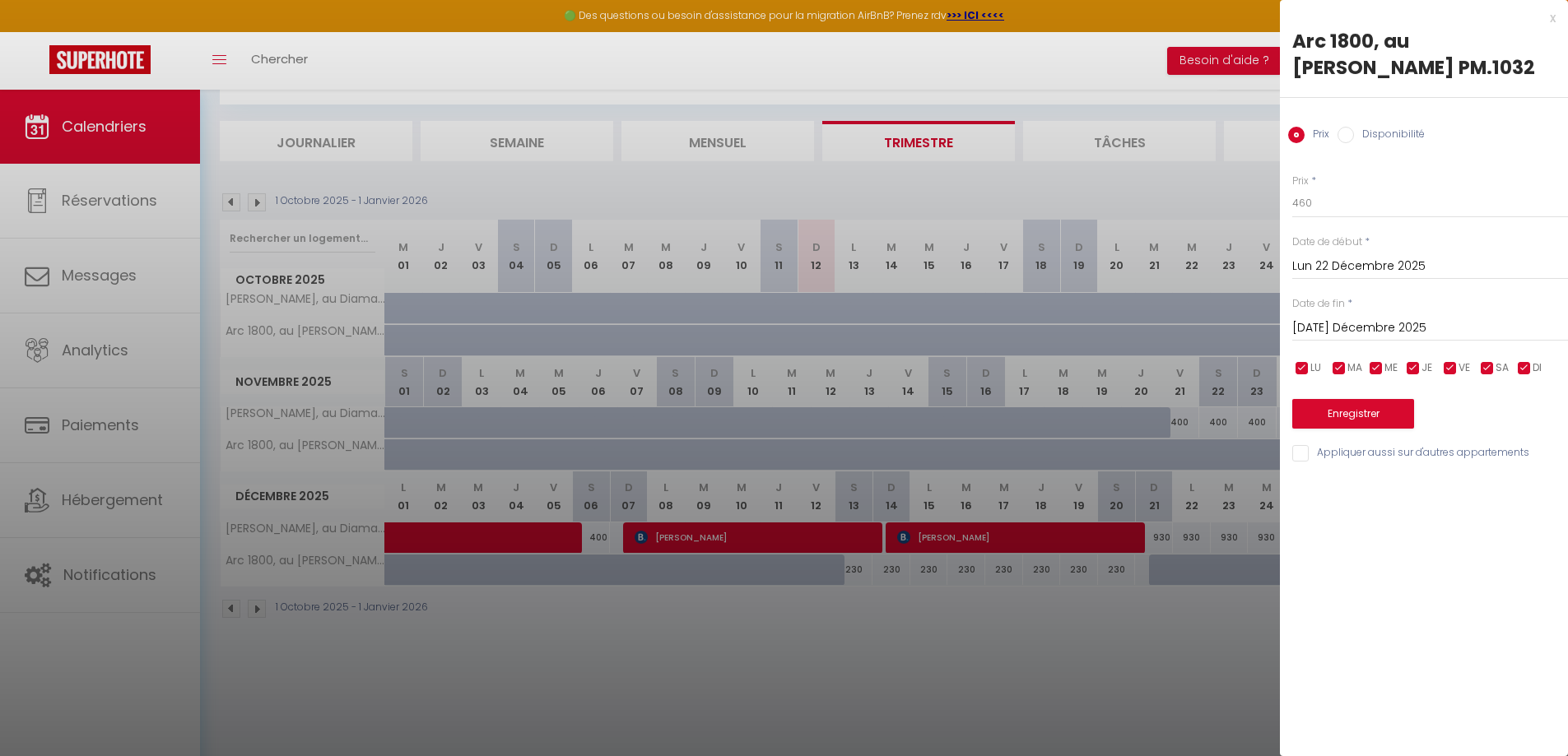
click at [1194, 569] on div at bounding box center [784, 378] width 1568 height 756
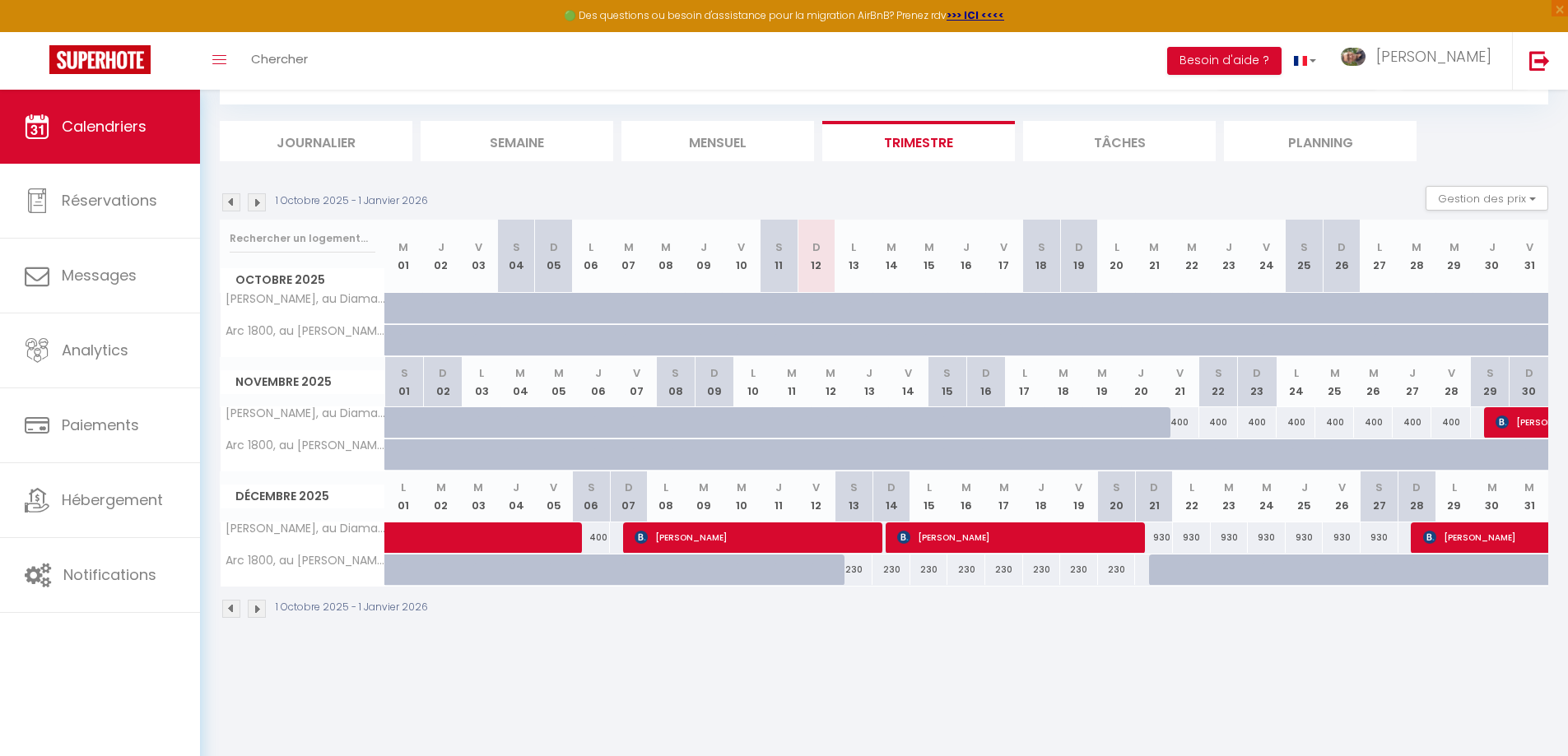
click at [1253, 565] on div at bounding box center [1266, 570] width 38 height 31
type input "460"
select select "1"
type input "Mer 24 Décembre 2025"
type input "Jeu 25 Décembre 2025"
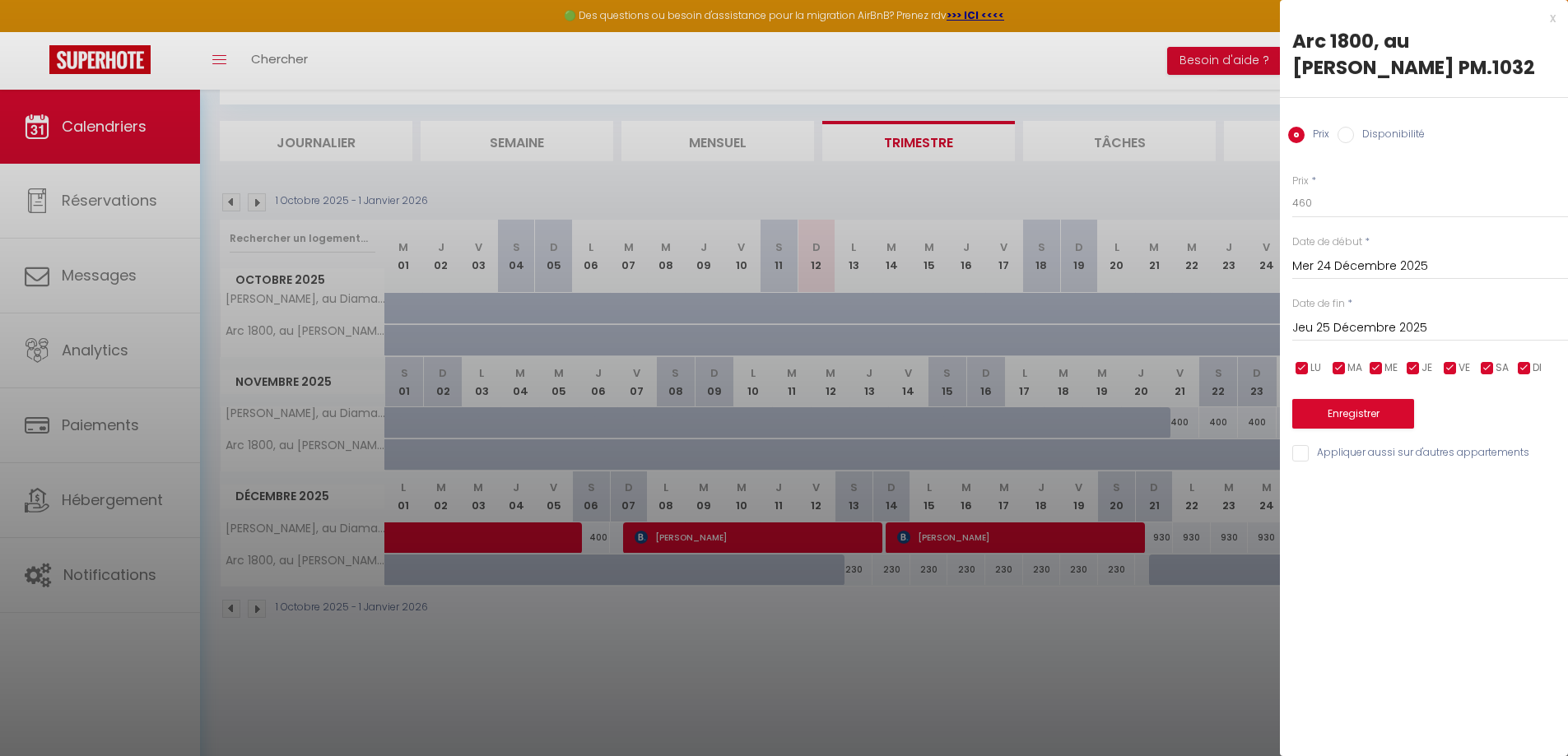
click at [1365, 136] on label "Disponibilité" at bounding box center [1389, 135] width 71 height 18
click at [1353, 136] on input "Disponibilité" at bounding box center [1345, 134] width 16 height 16
radio input "true"
radio input "false"
click at [1343, 272] on input "Mer 24 Décembre 2025" at bounding box center [1430, 268] width 276 height 22
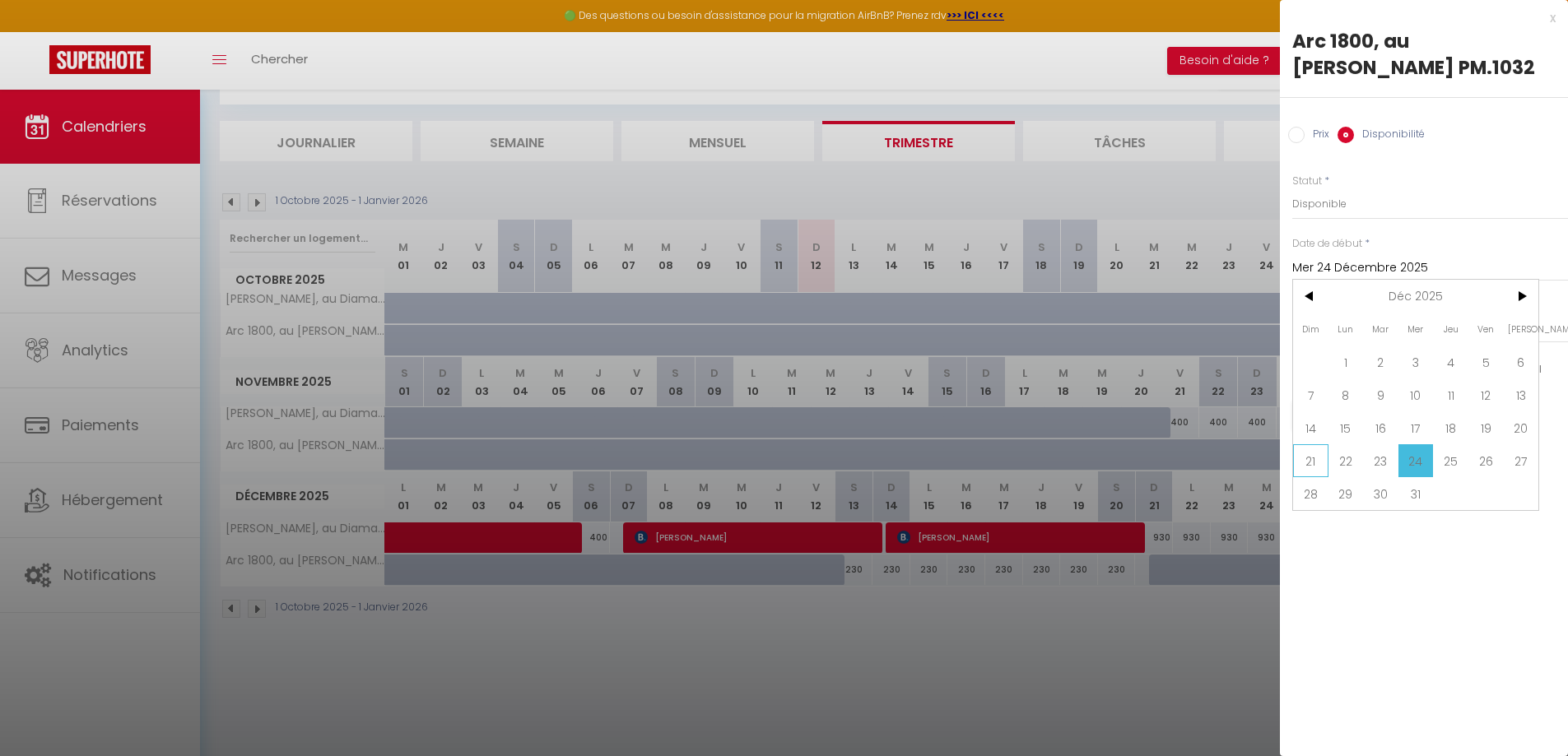
click at [1299, 462] on span "21" at bounding box center [1310, 461] width 35 height 33
type input "Dim 21 Décembre 2025"
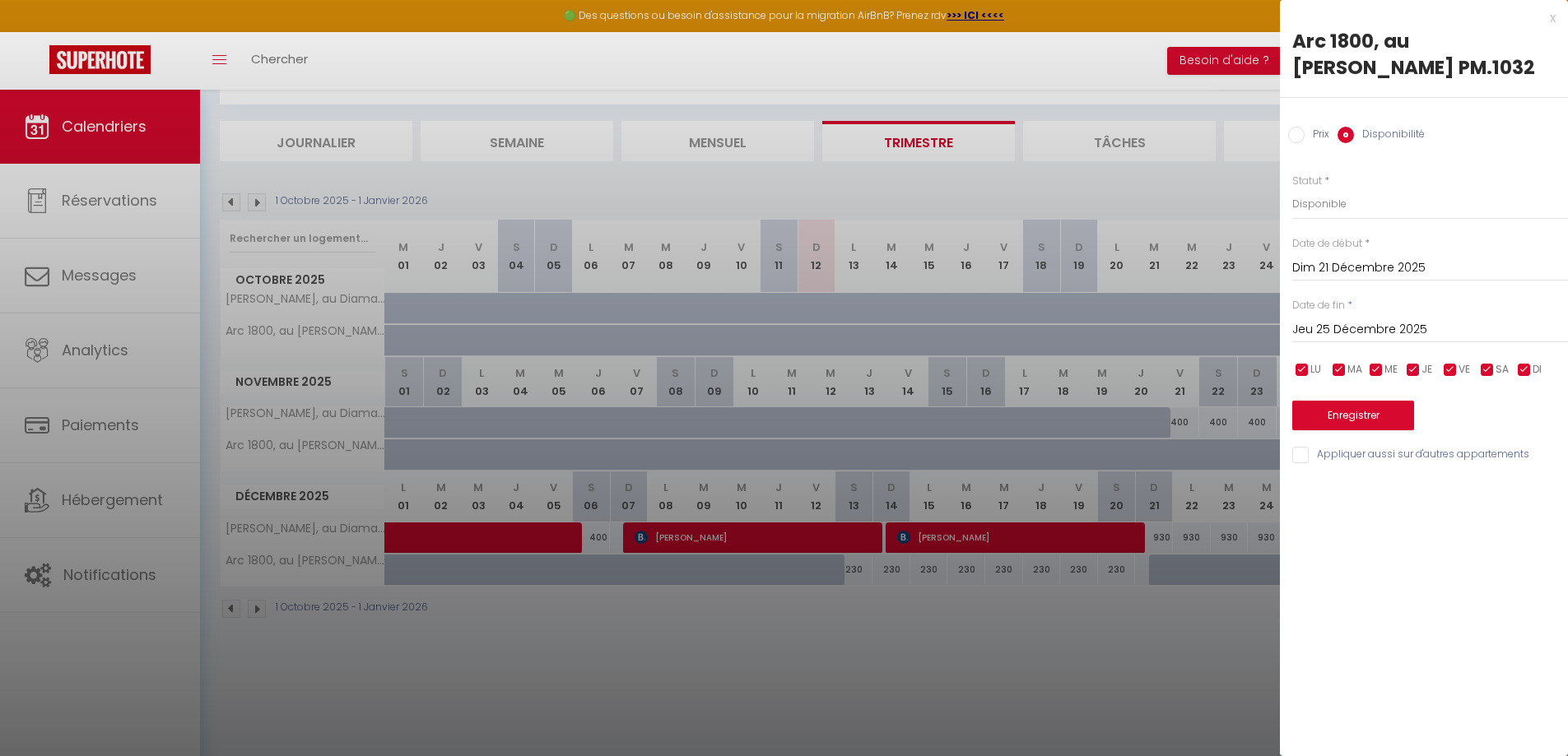
click at [1365, 323] on input "Jeu 25 Décembre 2025" at bounding box center [1430, 329] width 276 height 22
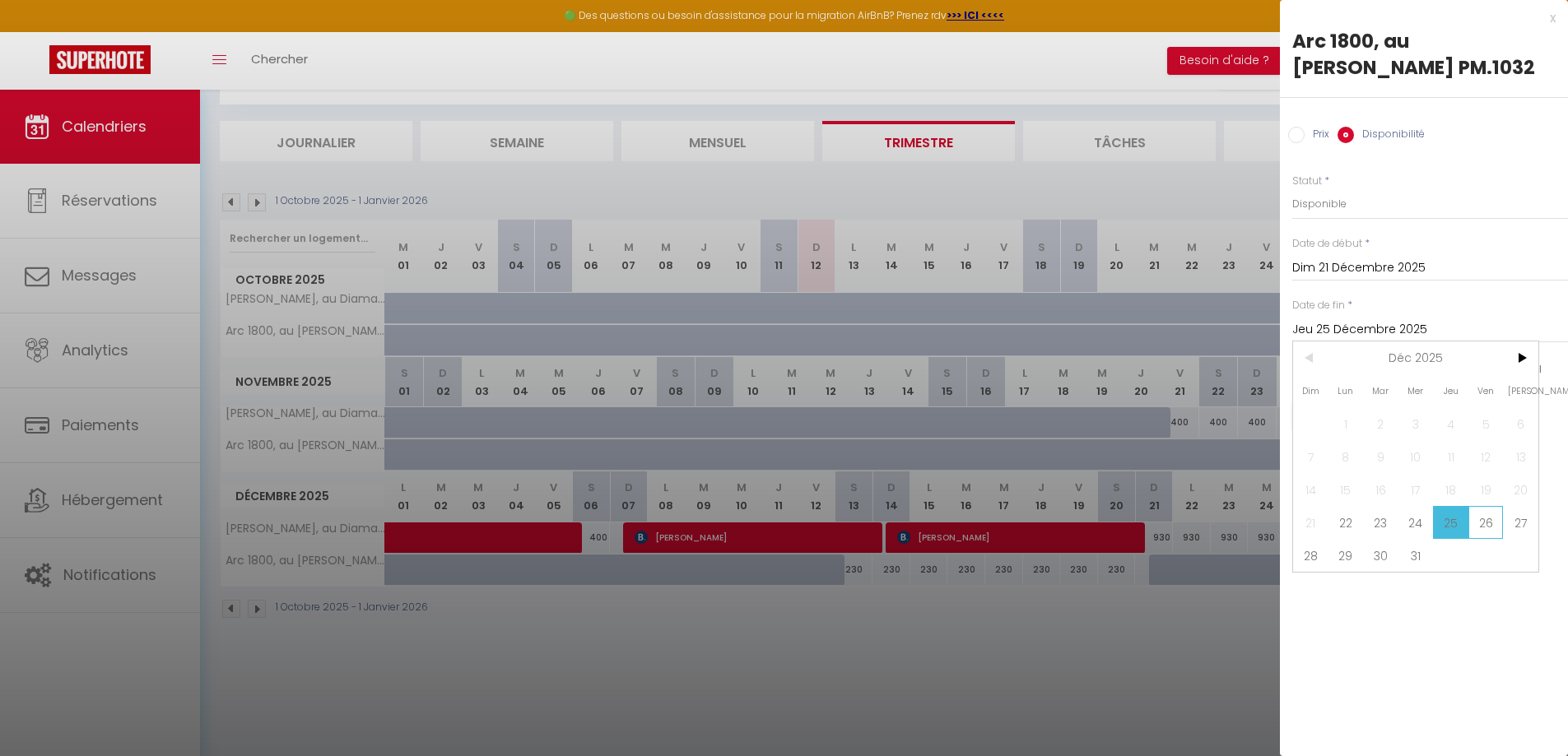
click at [1490, 527] on span "26" at bounding box center [1485, 522] width 35 height 33
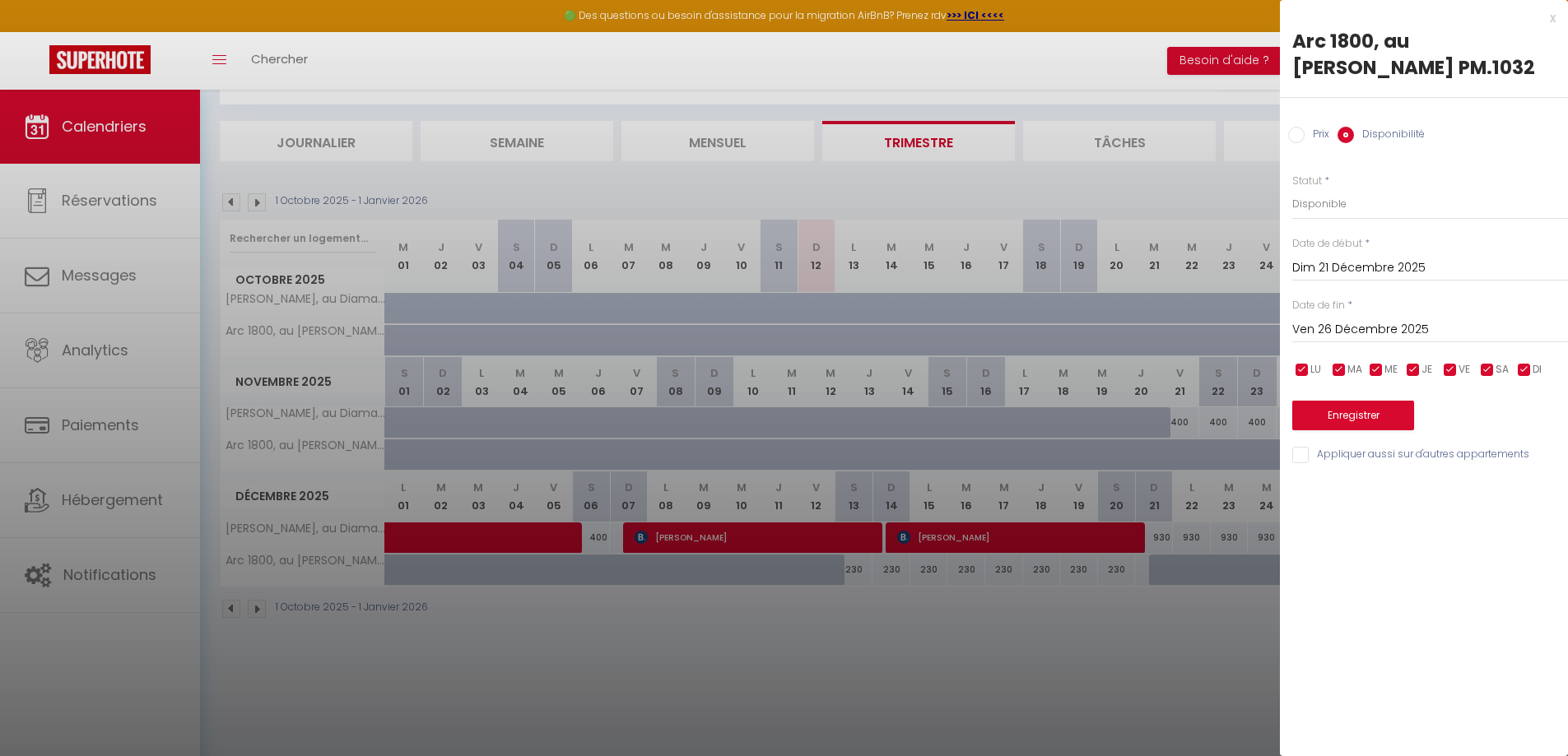
click at [1359, 330] on input "Ven 26 Décembre 2025" at bounding box center [1430, 329] width 276 height 22
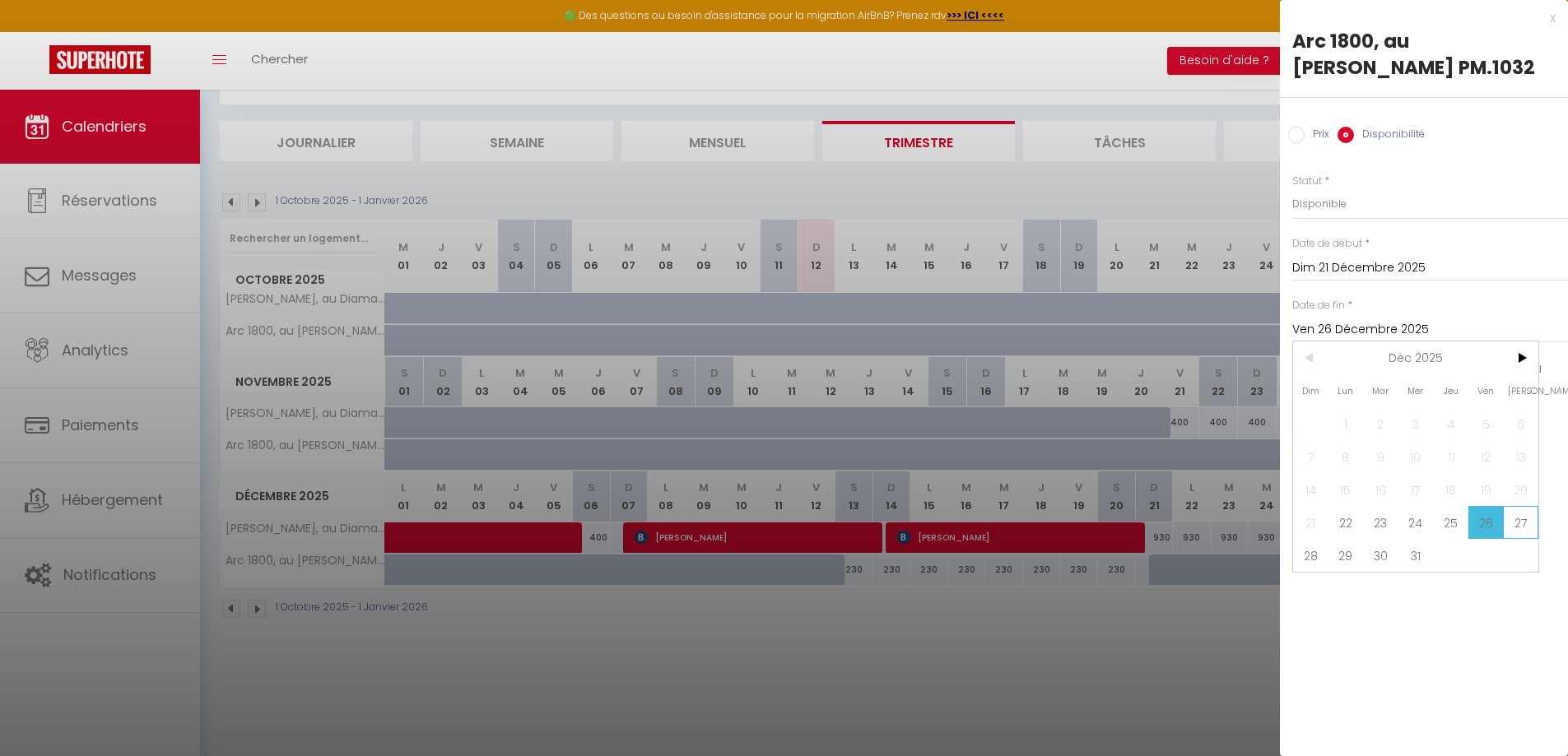
click at [1529, 528] on span "27" at bounding box center [1520, 522] width 35 height 33
type input "[PERSON_NAME] 27 Décembre 2025"
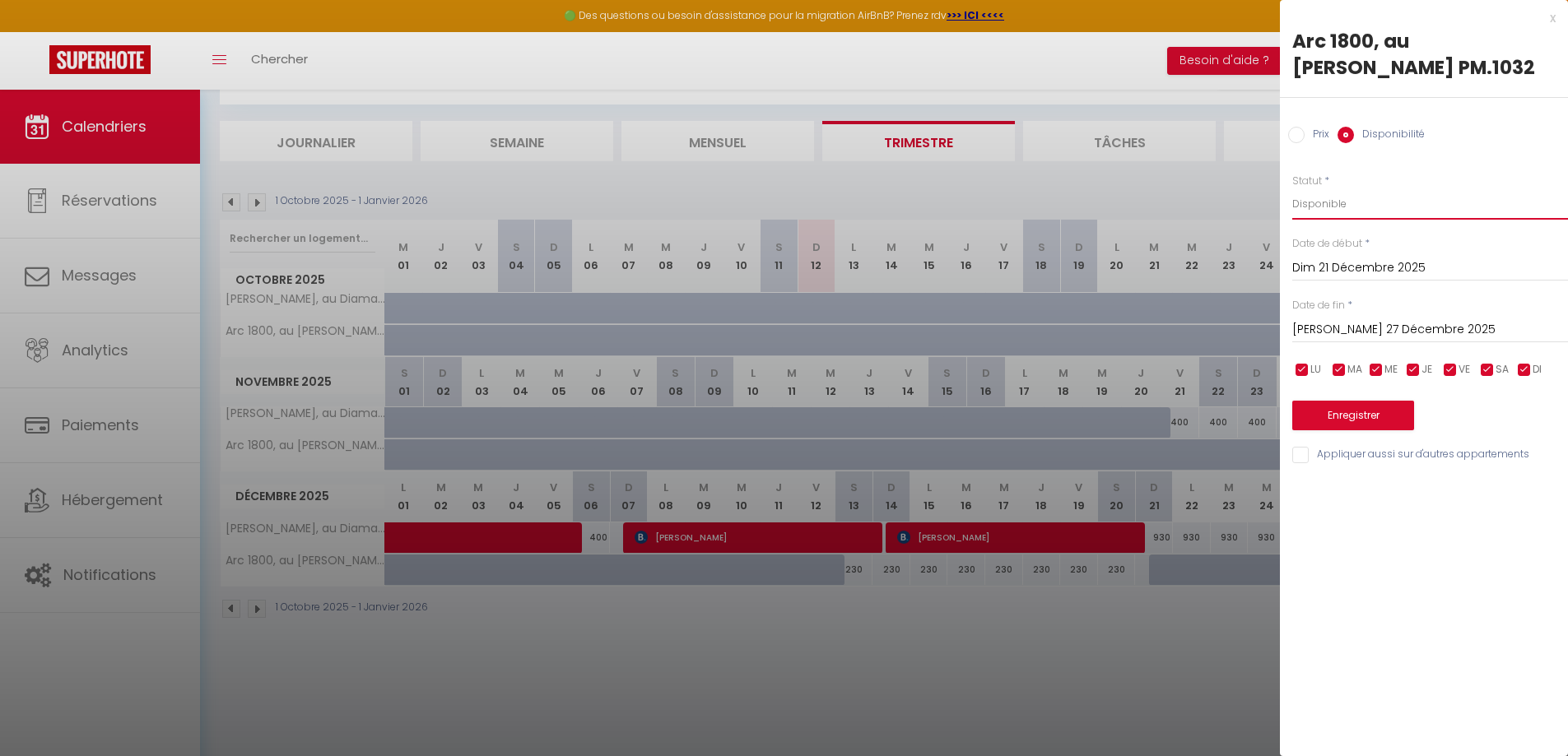
click at [1370, 208] on select "Disponible Indisponible" at bounding box center [1430, 204] width 276 height 31
click at [1292, 189] on select "Disponible Indisponible" at bounding box center [1430, 204] width 276 height 31
click at [1354, 411] on button "Enregistrer" at bounding box center [1352, 415] width 122 height 29
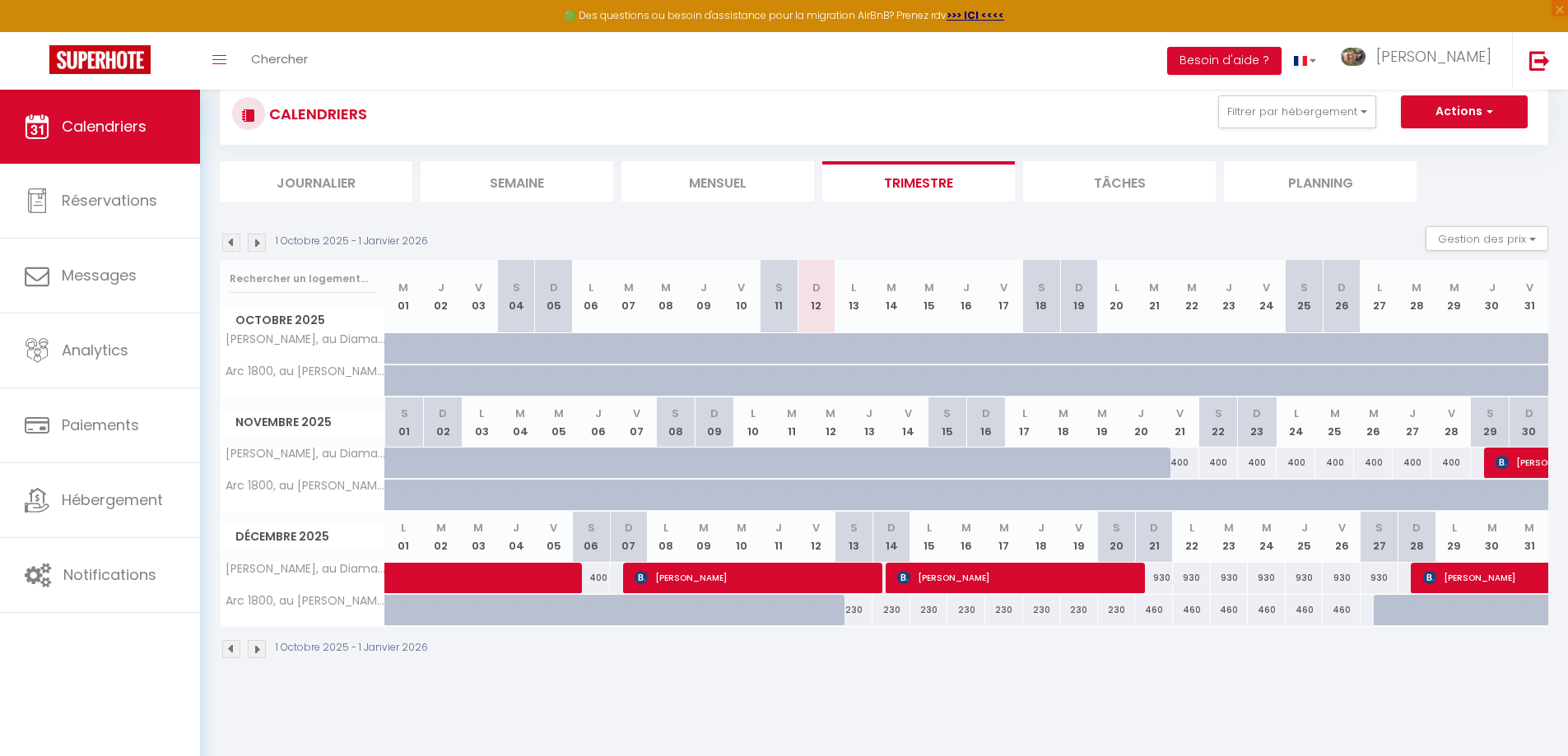
scroll to position [0, 0]
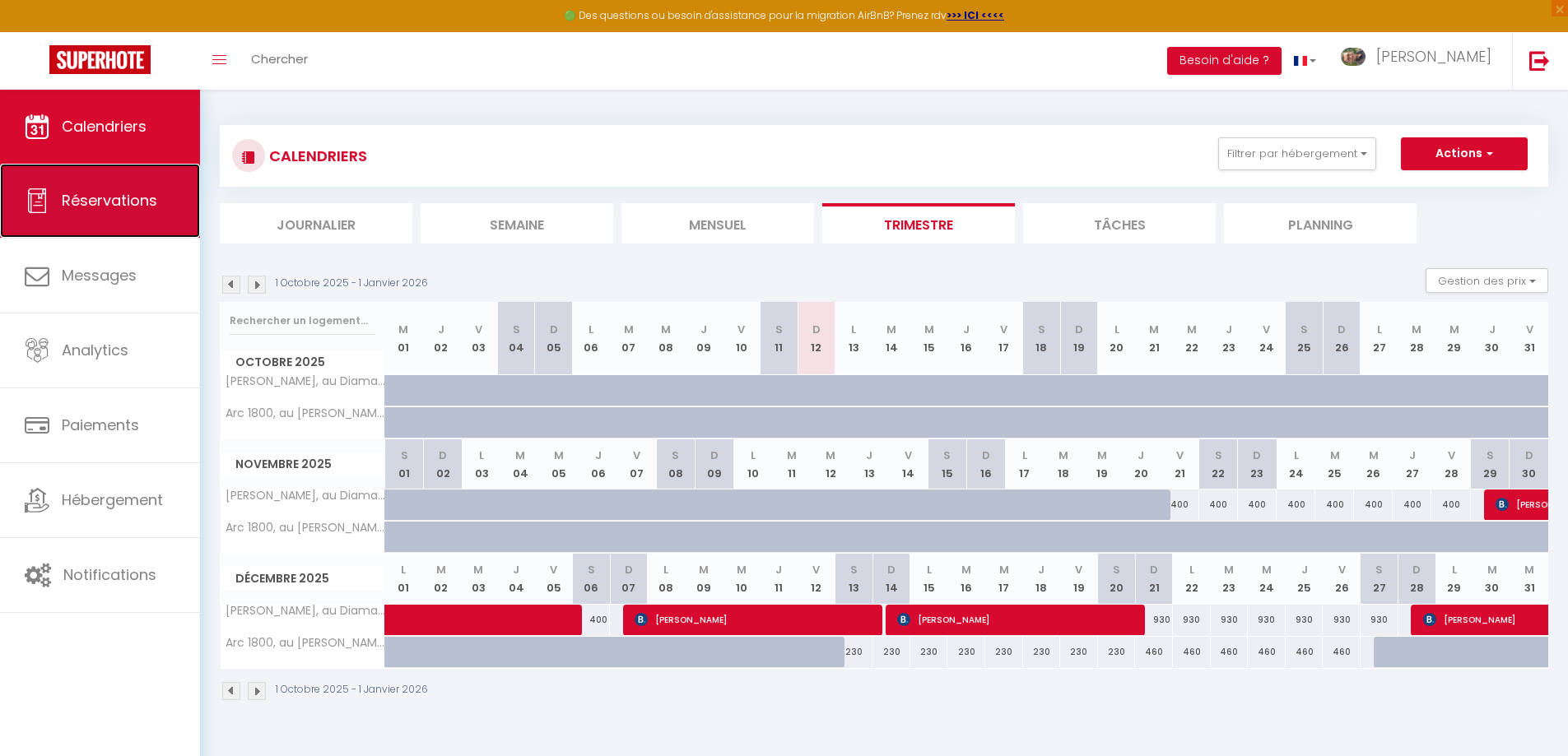
click at [100, 209] on span "Réservations" at bounding box center [109, 201] width 96 height 21
select select "not_cancelled"
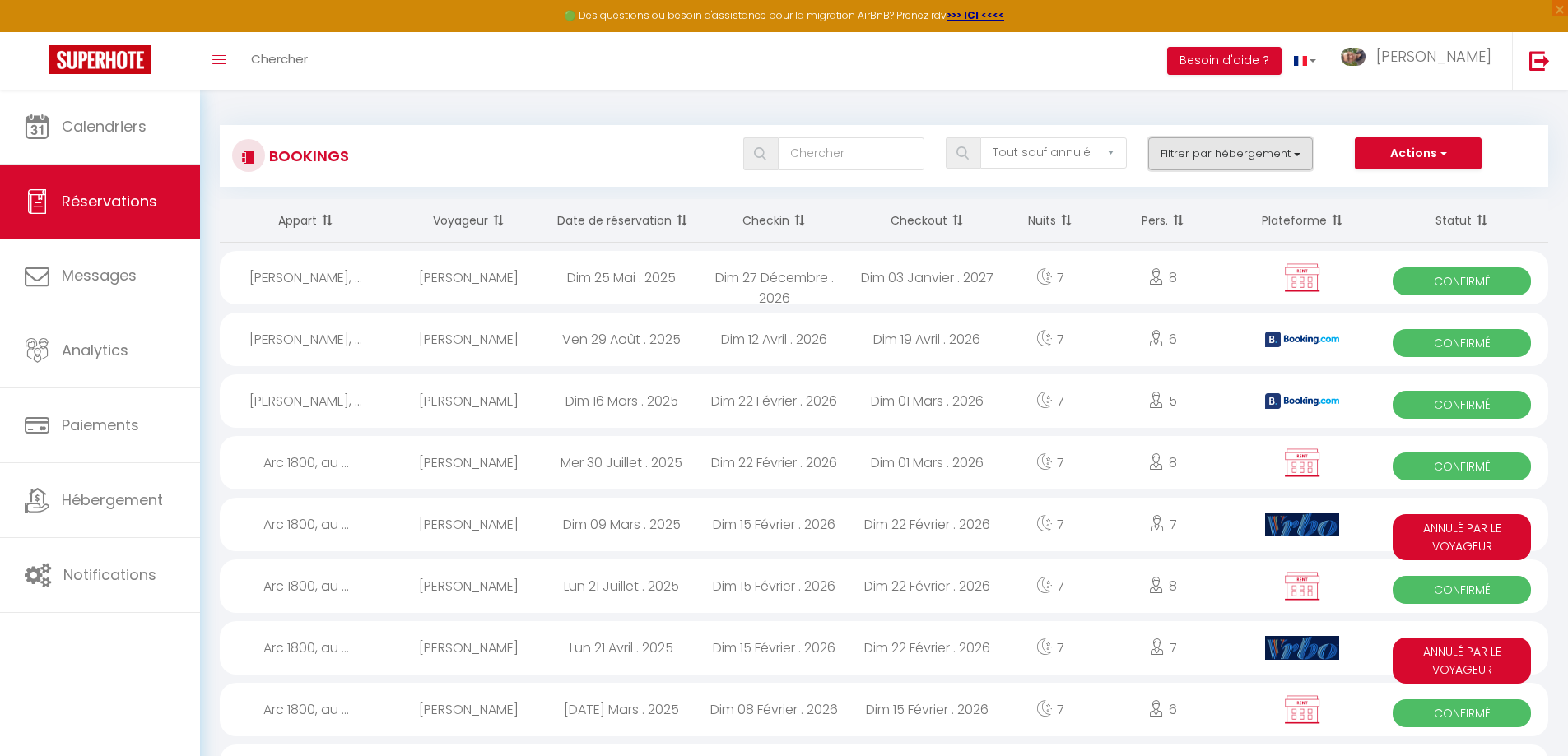
click at [1310, 157] on button "Filtrer par hébergement" at bounding box center [1230, 153] width 165 height 33
click at [1300, 157] on button "Filtrer par hébergement" at bounding box center [1230, 153] width 165 height 33
click at [756, 219] on th "Checkin" at bounding box center [775, 221] width 153 height 44
click at [801, 221] on span at bounding box center [796, 221] width 16 height 33
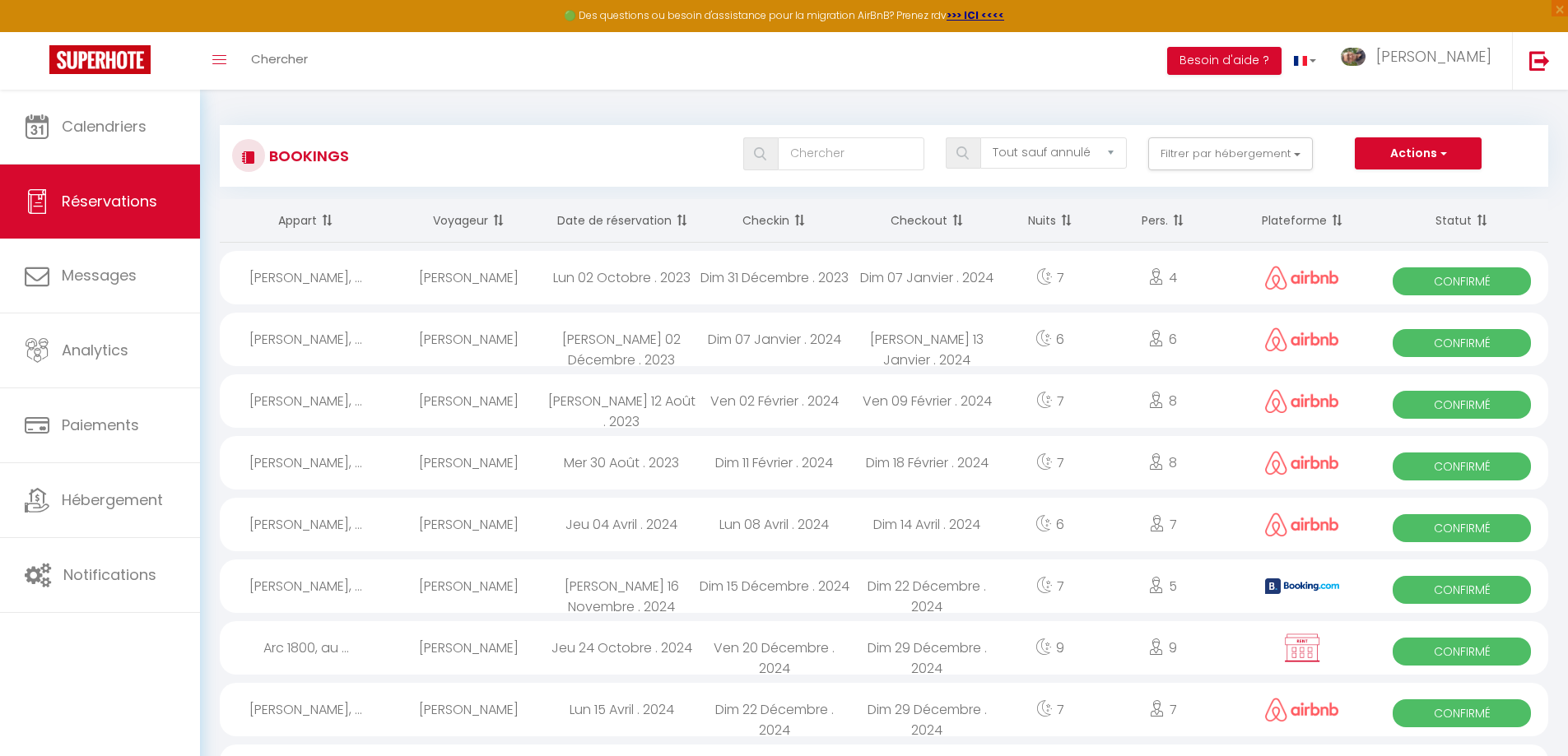
click at [799, 224] on span at bounding box center [796, 221] width 16 height 33
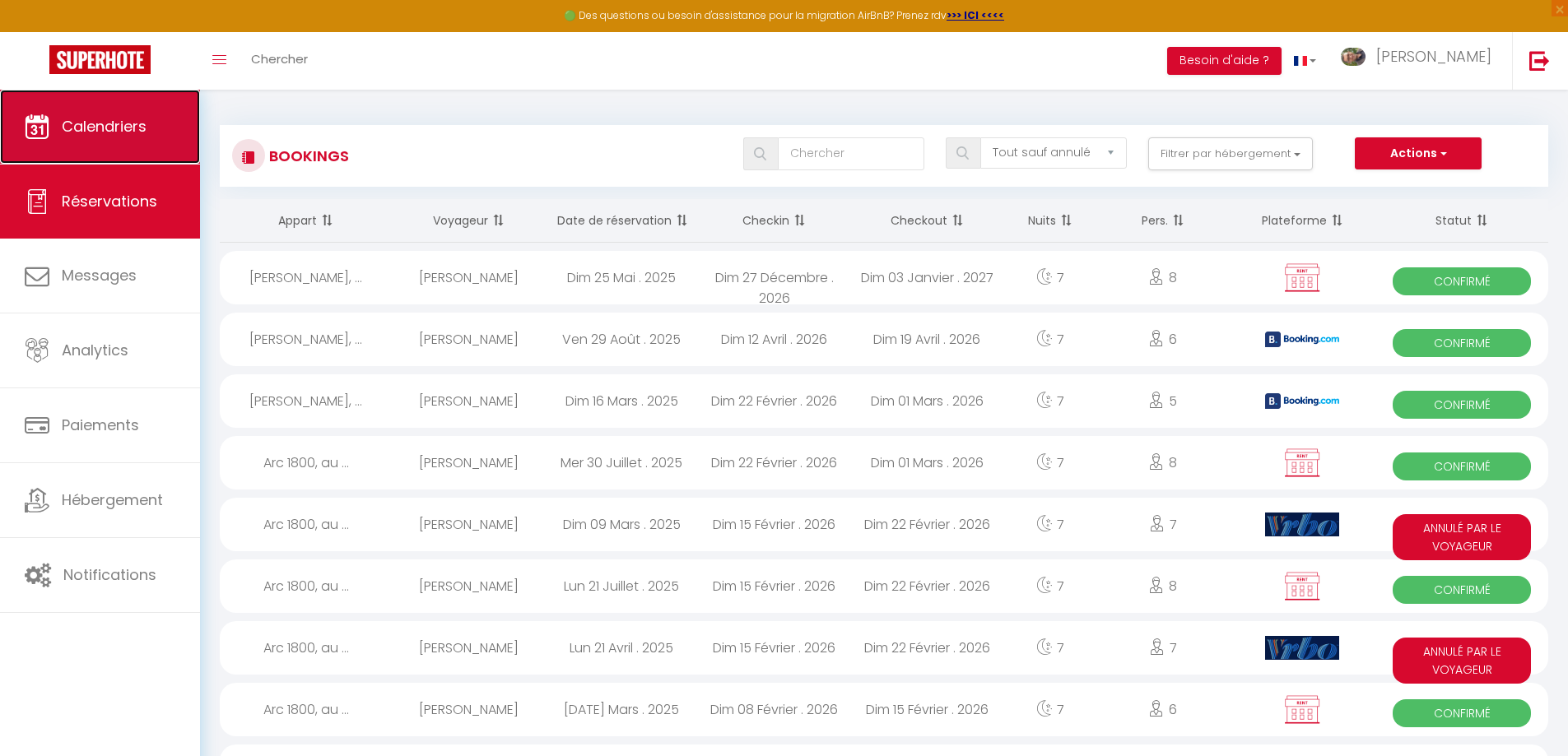
click at [152, 132] on link "Calendriers" at bounding box center [100, 127] width 200 height 74
